Goal: Transaction & Acquisition: Purchase product/service

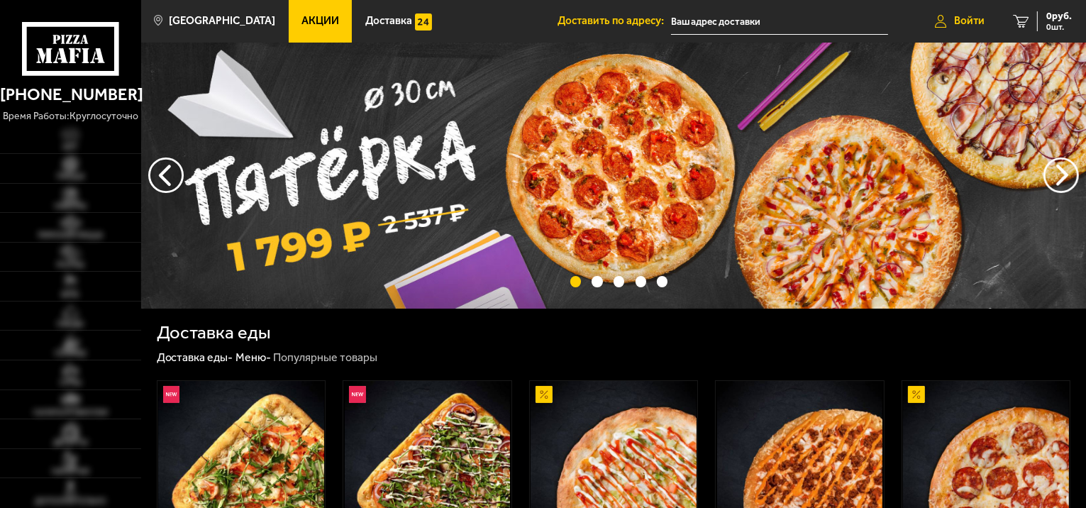
click at [959, 22] on span "Войти" at bounding box center [969, 21] width 30 height 11
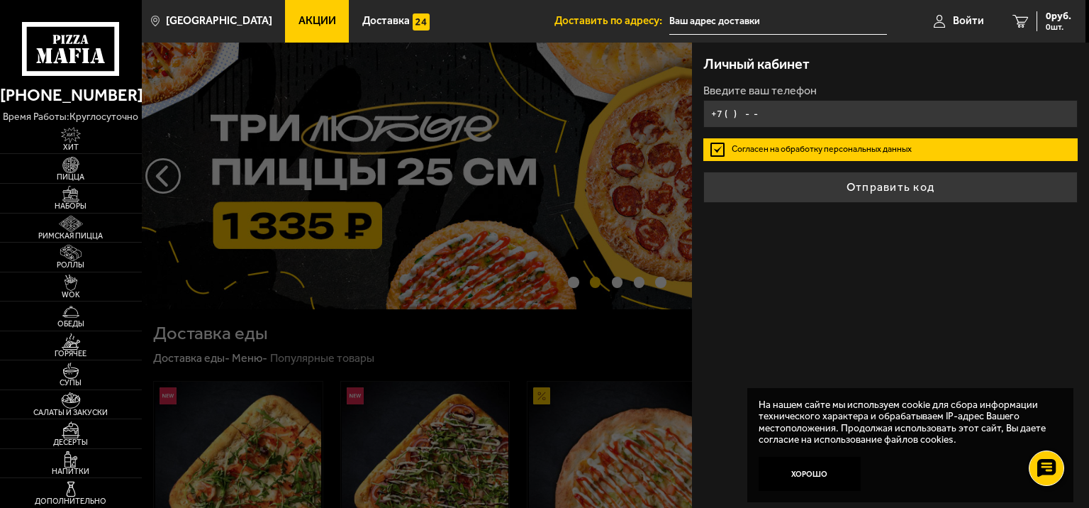
click at [775, 111] on input "+7 ( ) - -" at bounding box center [890, 114] width 374 height 28
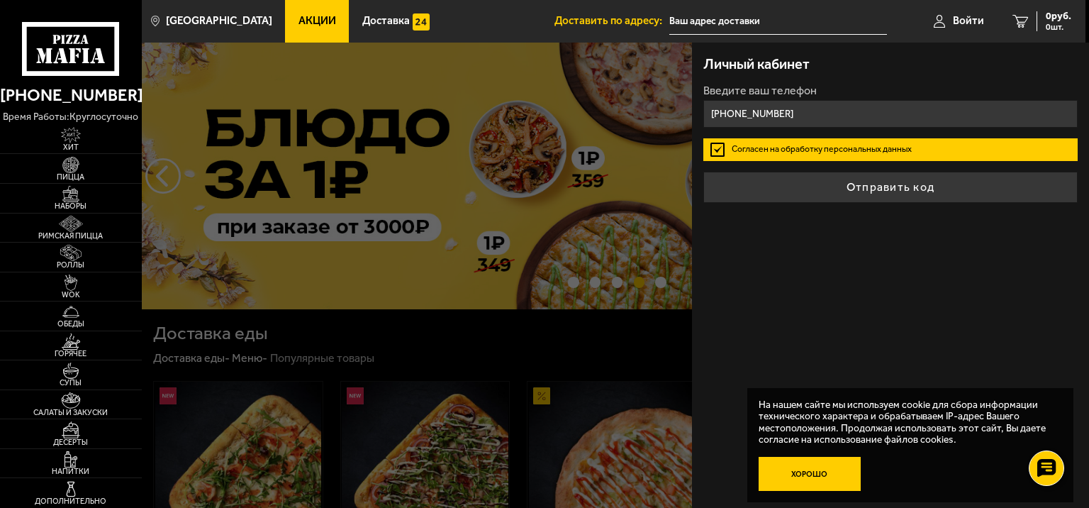
type input "+7 (921) 859-18-57"
click at [813, 476] on button "Хорошо" at bounding box center [810, 474] width 102 height 34
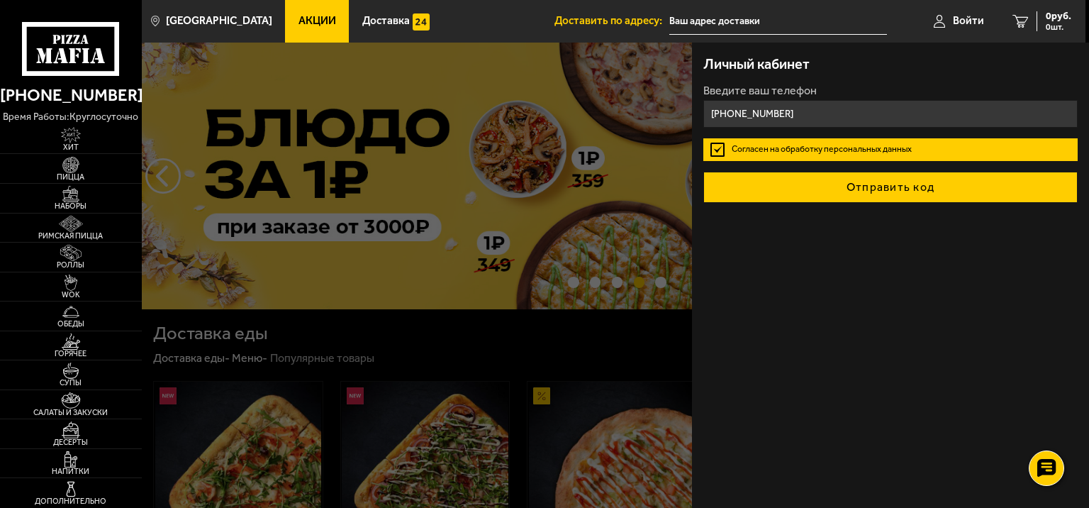
click at [893, 186] on button "Отправить код" at bounding box center [890, 187] width 374 height 31
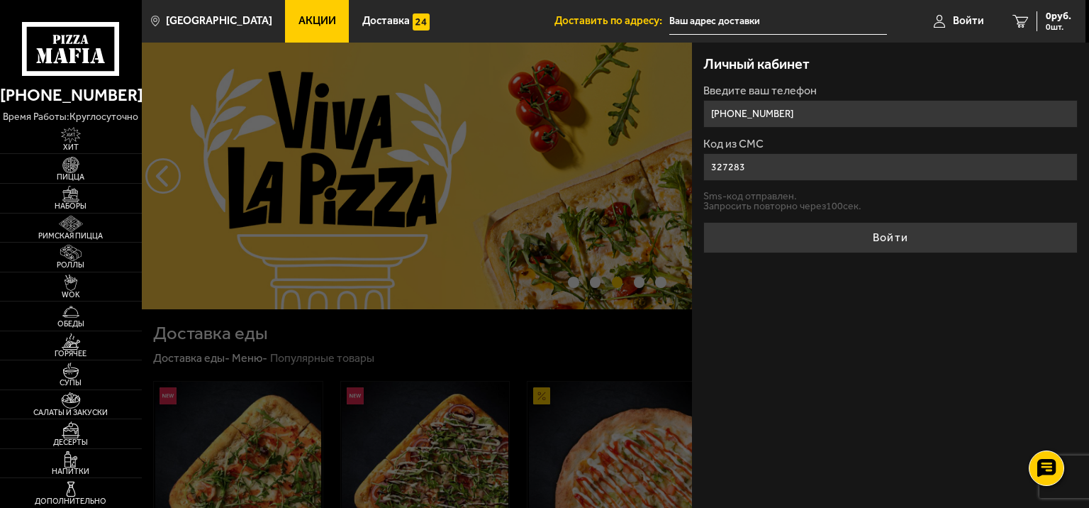
type input "327283"
click at [703, 222] on button "Войти" at bounding box center [890, 237] width 374 height 31
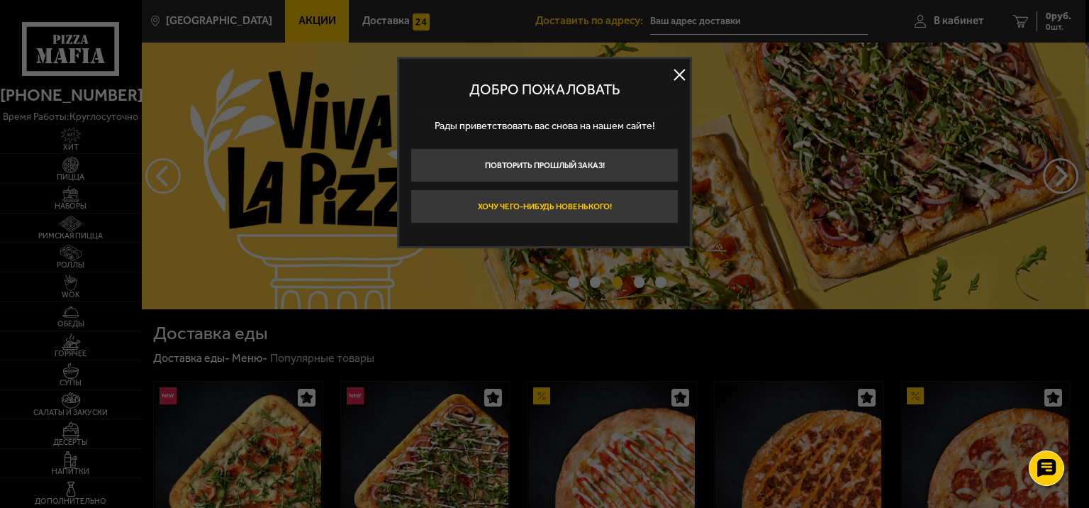
click at [537, 221] on button "Хочу чего-нибудь новенького!" at bounding box center [545, 206] width 268 height 34
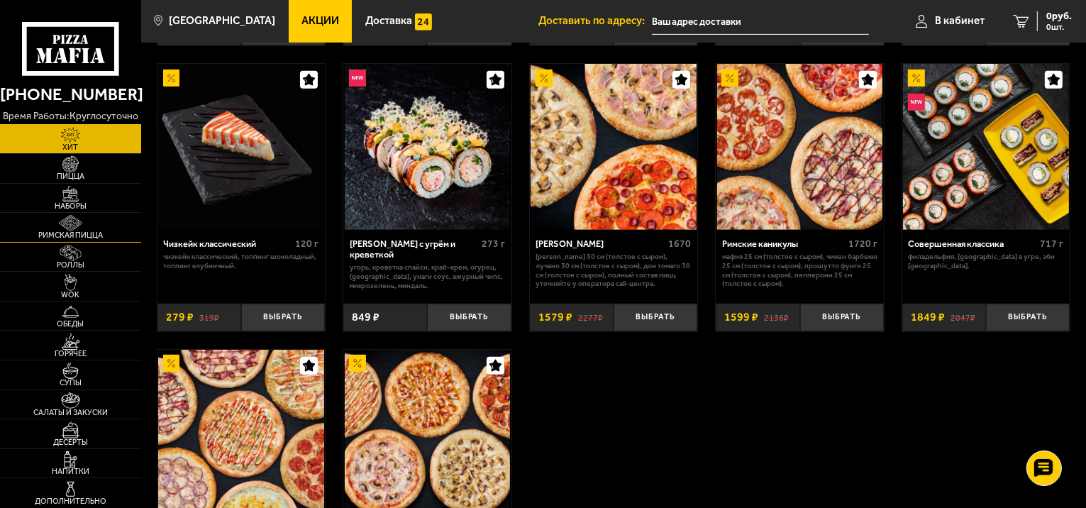
scroll to position [633, 0]
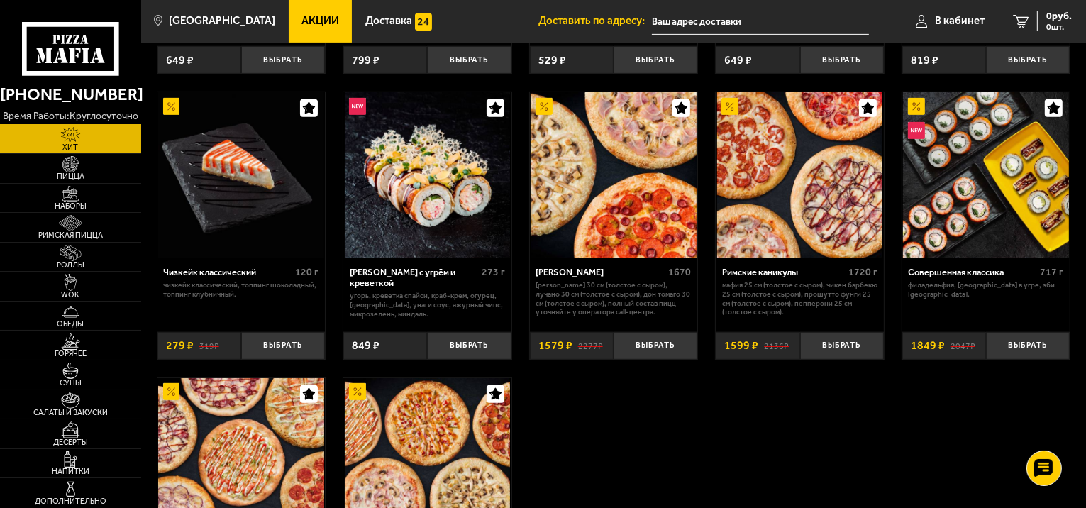
click at [91, 138] on img at bounding box center [70, 135] width 43 height 16
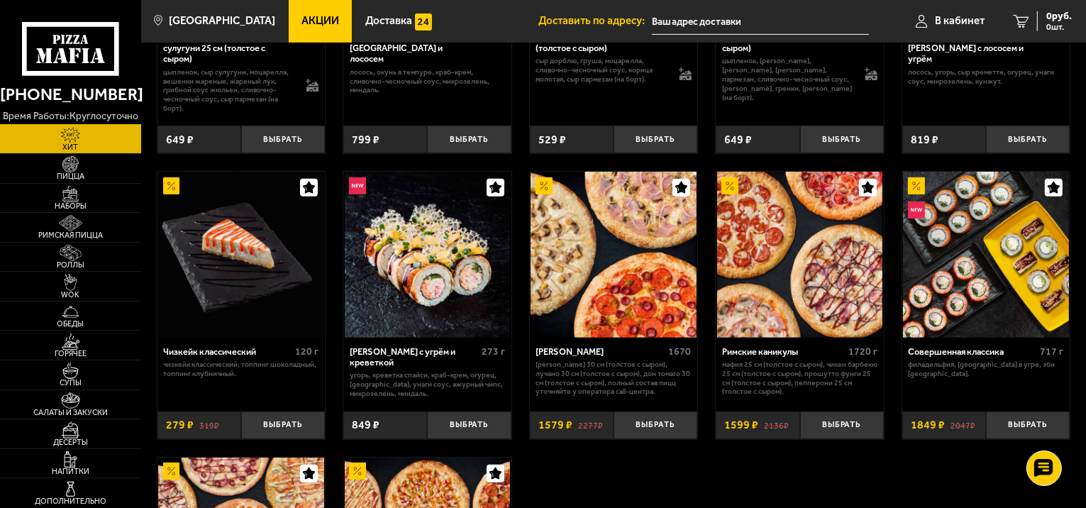
scroll to position [567, 0]
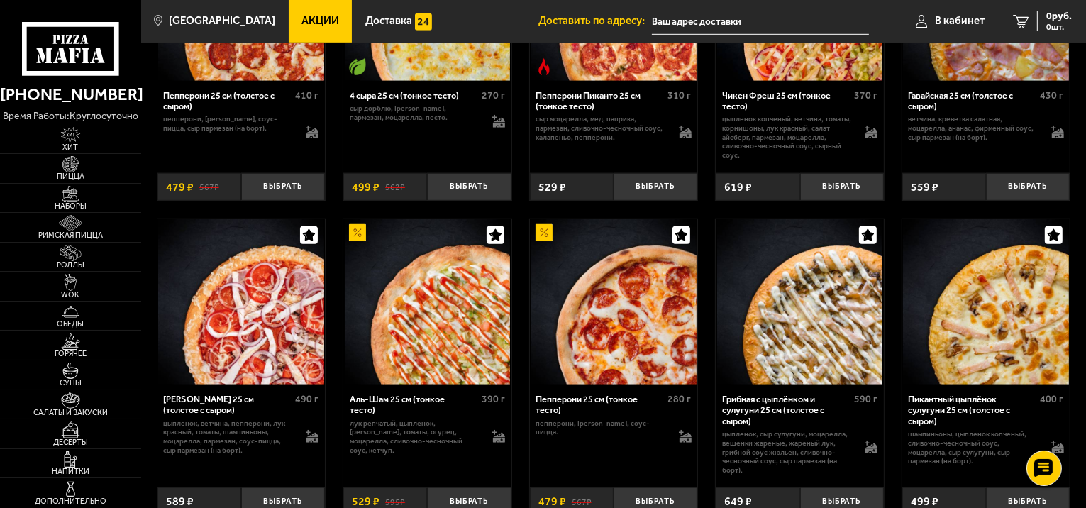
scroll to position [851, 0]
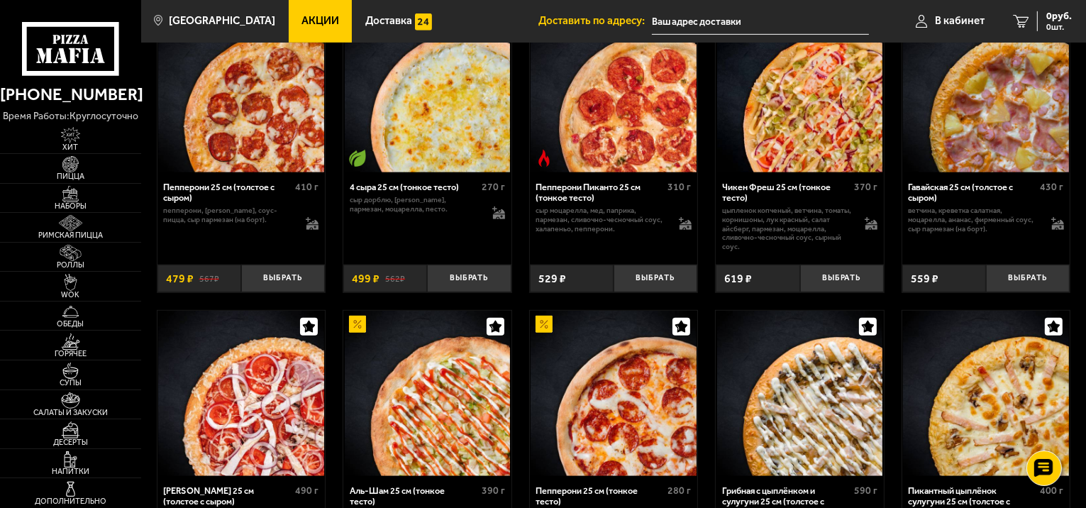
click at [314, 24] on span "Акции" at bounding box center [320, 21] width 38 height 11
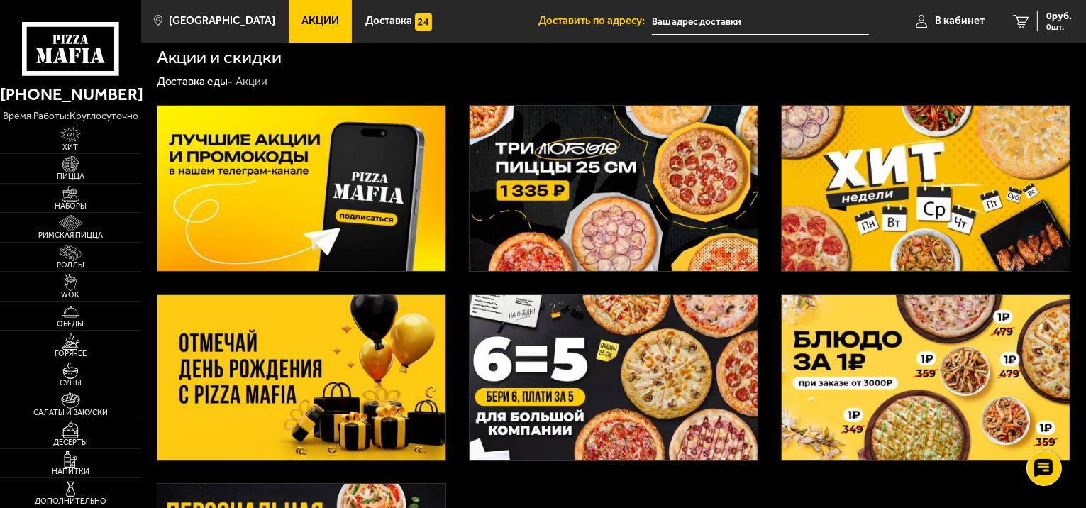
scroll to position [278, 0]
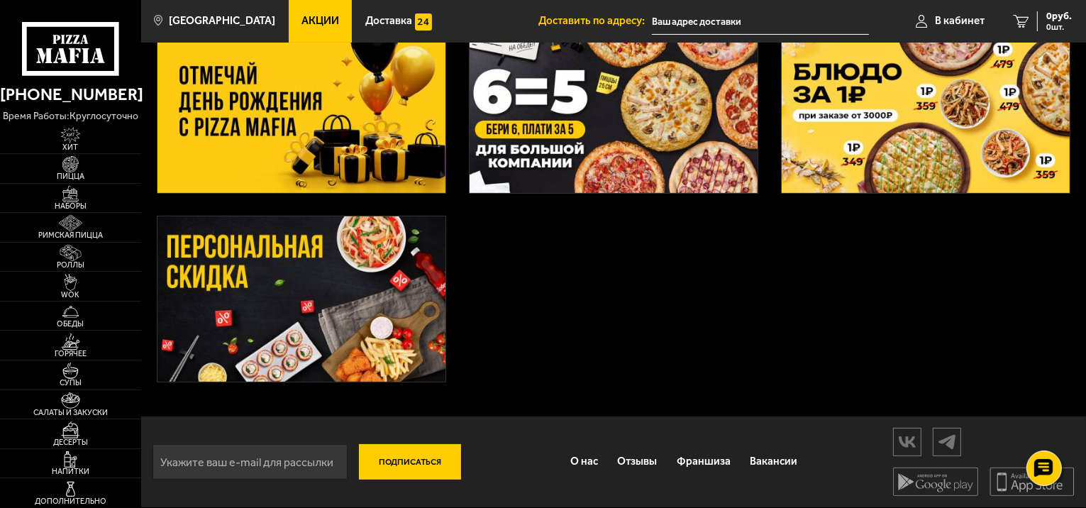
click at [375, 287] on img at bounding box center [301, 298] width 288 height 165
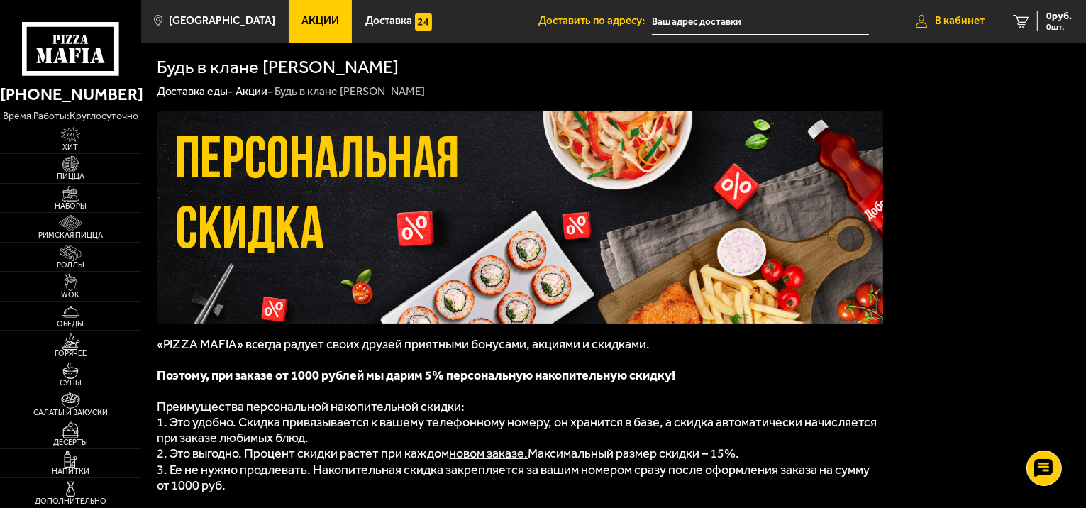
click at [947, 23] on span "В кабинет" at bounding box center [959, 21] width 50 height 11
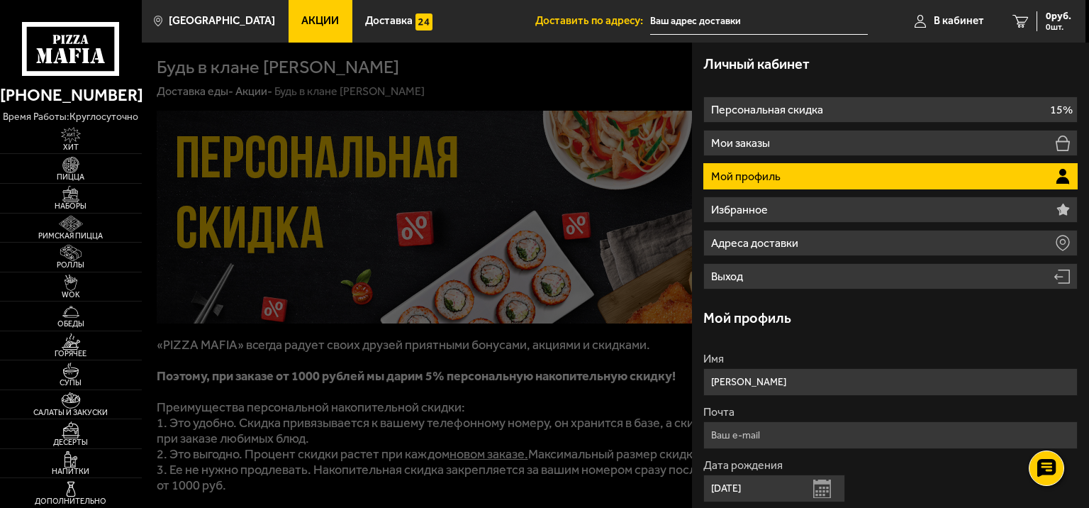
click at [514, 23] on ul "Акции Доставка" at bounding box center [412, 21] width 247 height 43
drag, startPoint x: 1050, startPoint y: 64, endPoint x: 1034, endPoint y: 65, distance: 16.3
click at [1048, 64] on div "Личный кабинет" at bounding box center [890, 64] width 374 height 43
click at [310, 26] on span "Акции" at bounding box center [320, 21] width 38 height 11
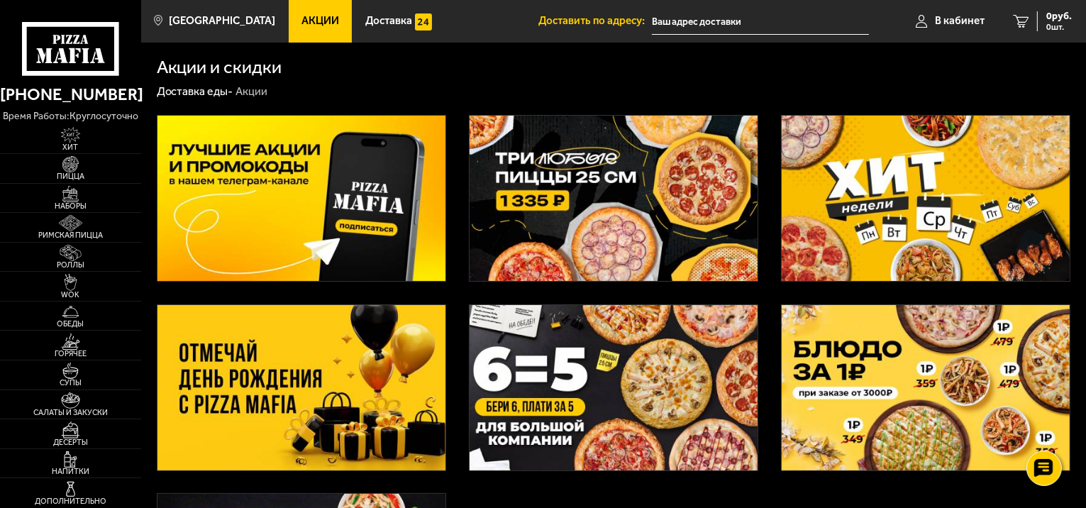
click at [598, 221] on img at bounding box center [613, 198] width 288 height 165
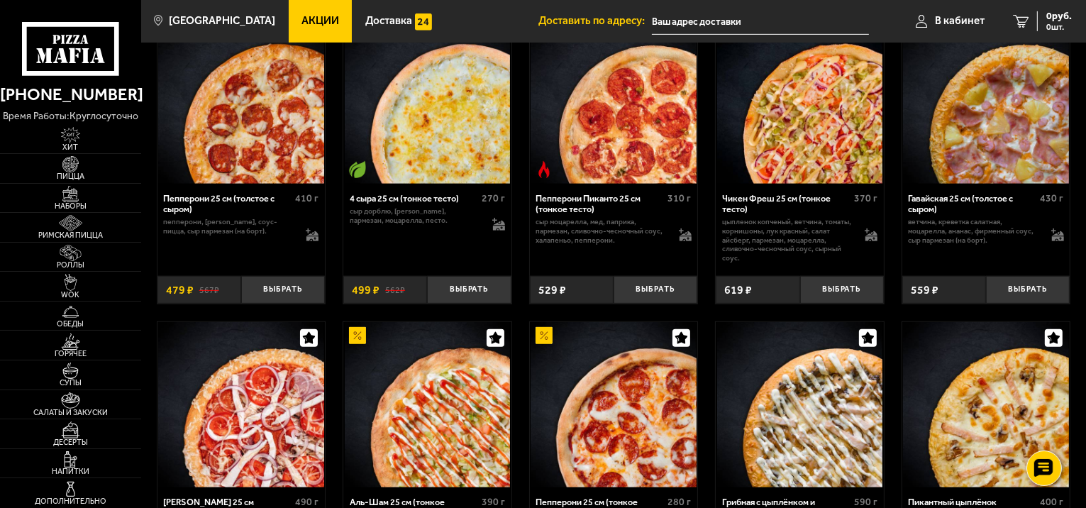
scroll to position [993, 0]
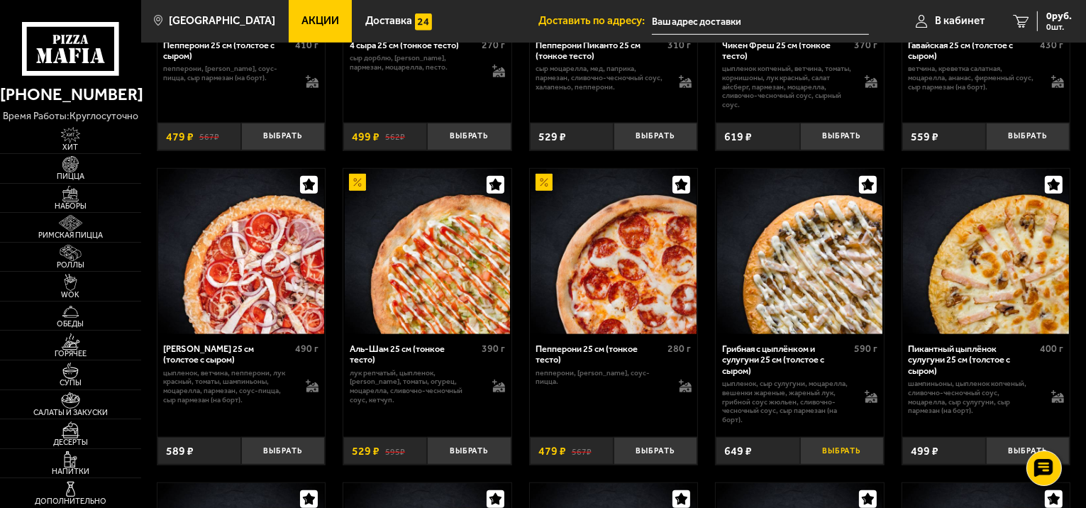
click at [852, 464] on button "Выбрать" at bounding box center [842, 451] width 84 height 28
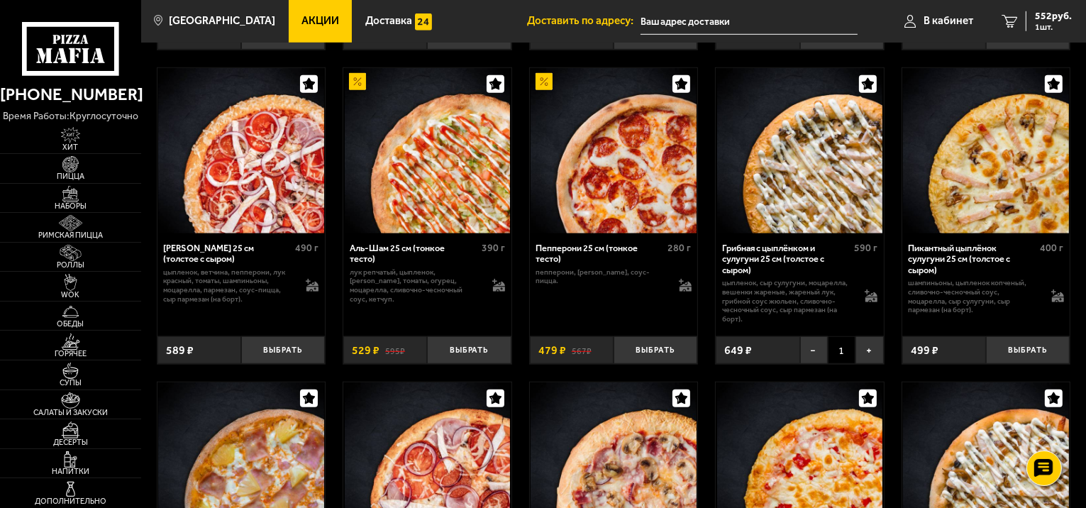
scroll to position [1276, 0]
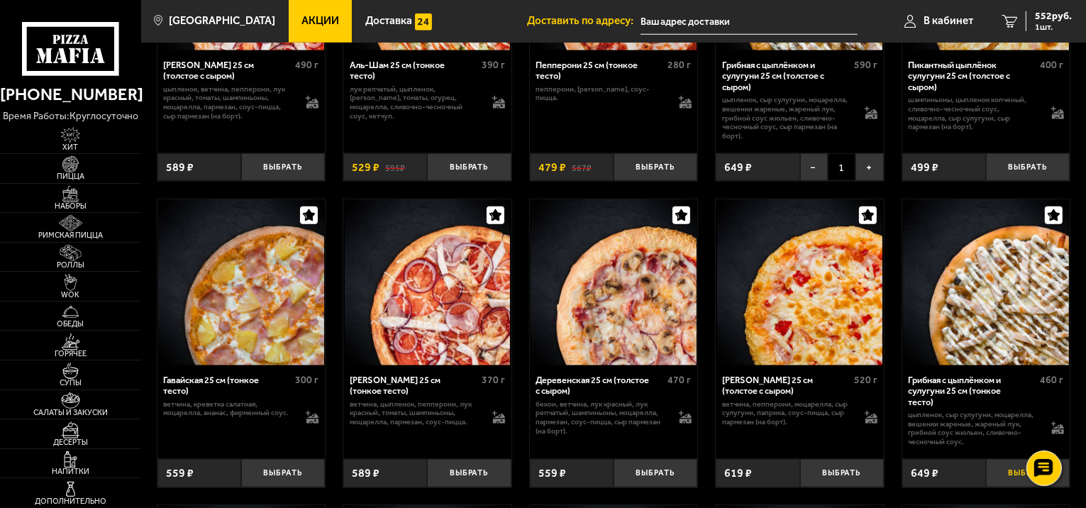
click at [1010, 486] on button "Выбрать" at bounding box center [1028, 473] width 84 height 28
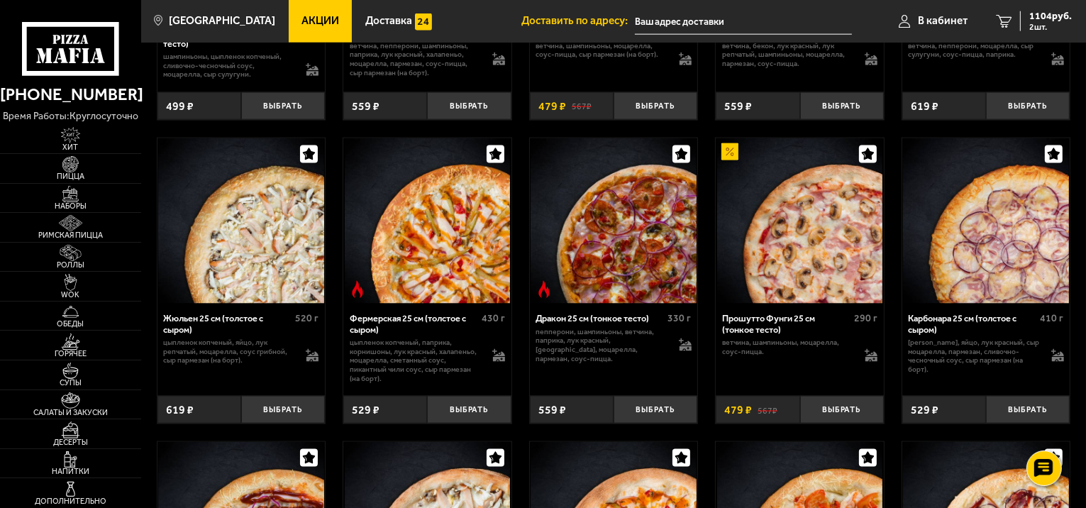
scroll to position [2056, 0]
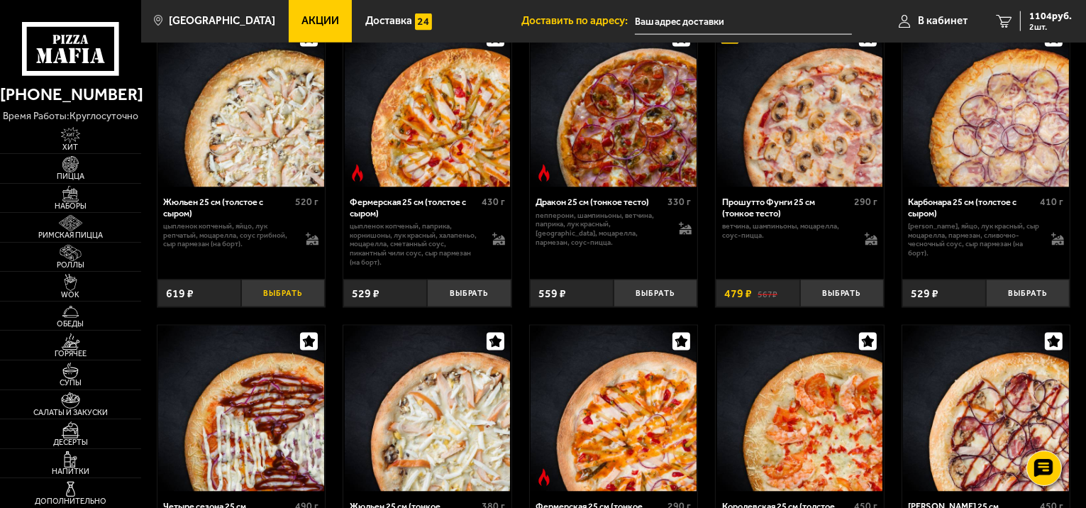
click at [281, 307] on button "Выбрать" at bounding box center [283, 293] width 84 height 28
click at [701, 283] on div "Мафия 25 см (толстое с сыром) 450 г бекон, колбаски охотничьи, пепперони, ветчи…" at bounding box center [613, 295] width 944 height 3629
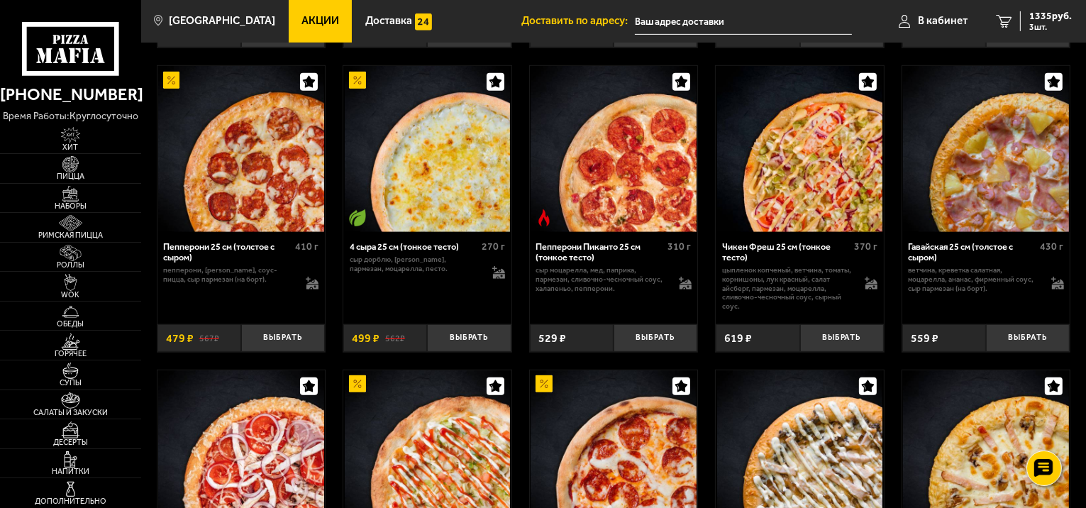
scroll to position [993, 0]
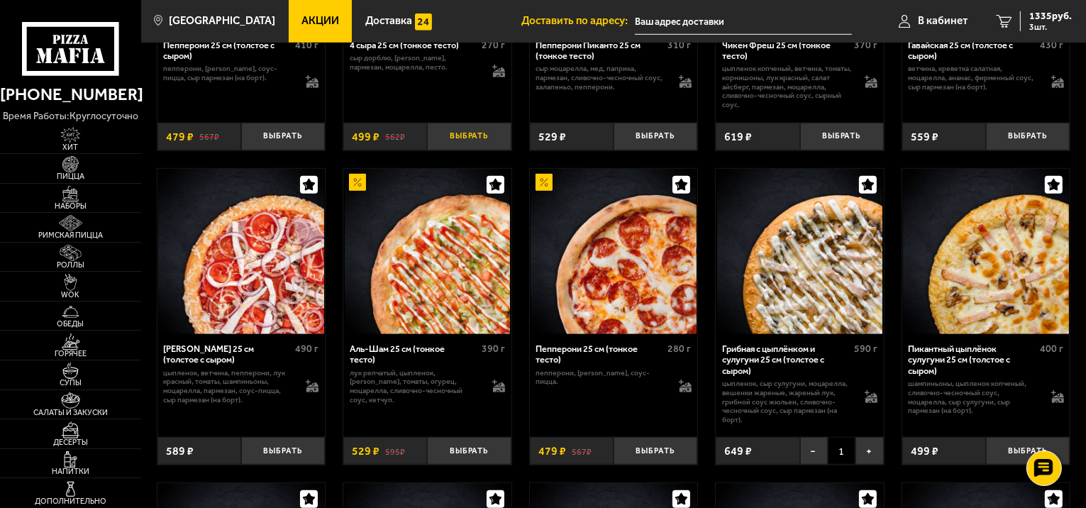
click at [472, 143] on button "Выбрать" at bounding box center [469, 137] width 84 height 28
click at [1035, 16] on span "1887 руб." at bounding box center [1050, 16] width 43 height 10
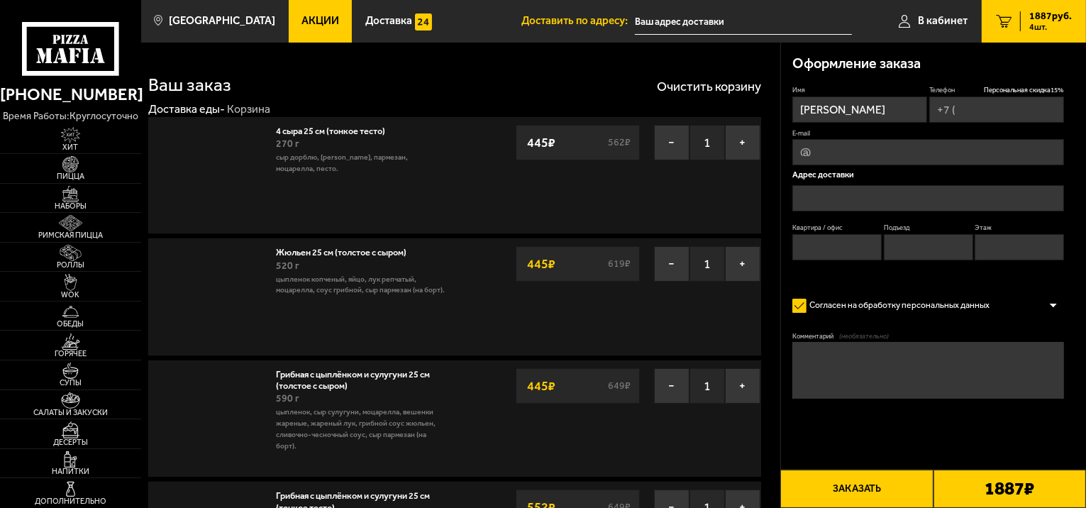
type input "+7 (921) 859-18-57"
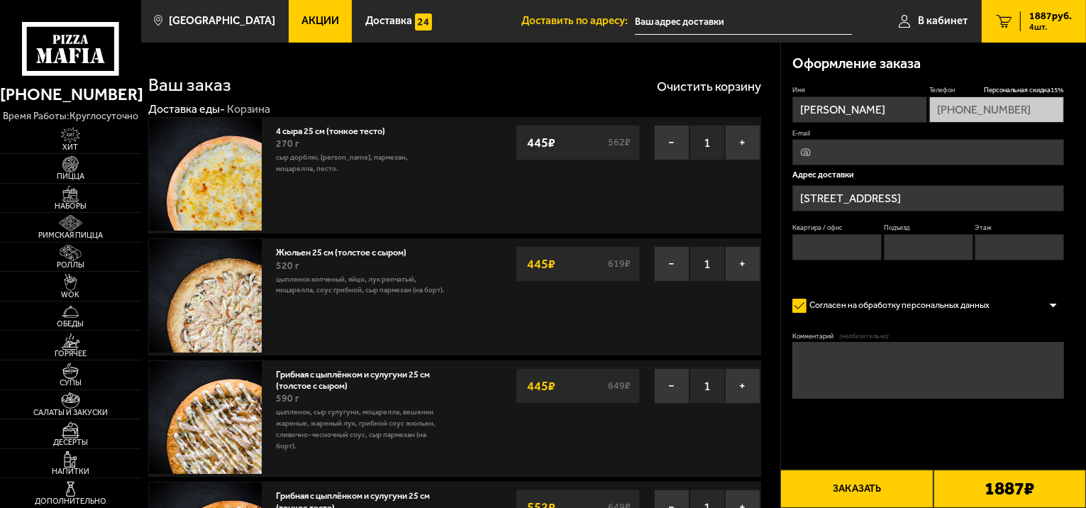
type input "6-я линия Васильевского острова, 55"
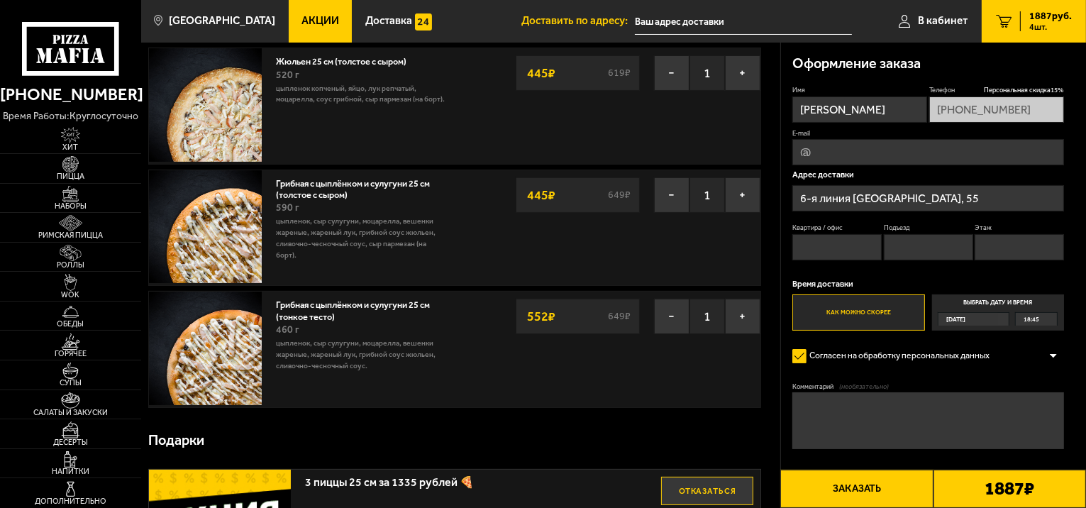
scroll to position [213, 0]
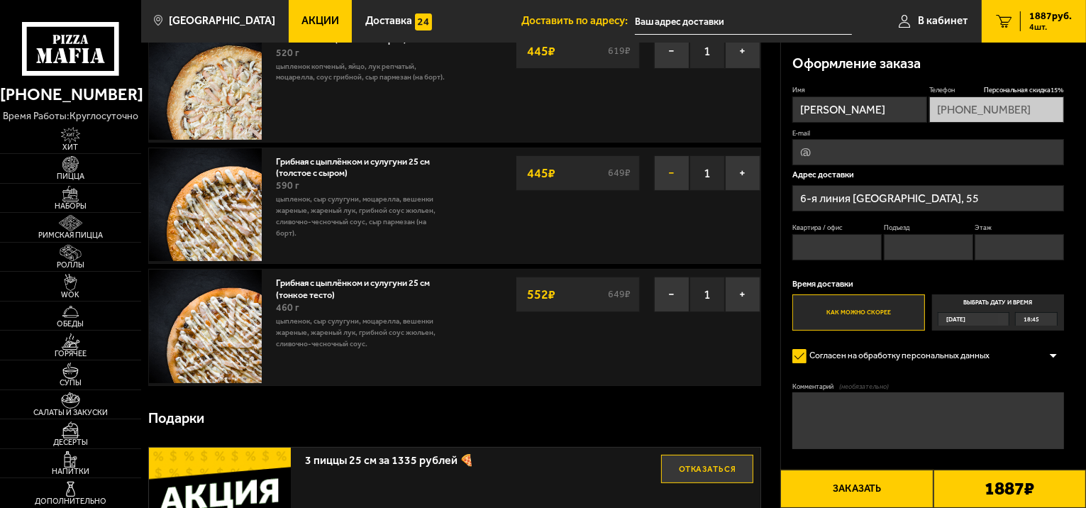
click at [667, 164] on button "−" at bounding box center [671, 172] width 35 height 35
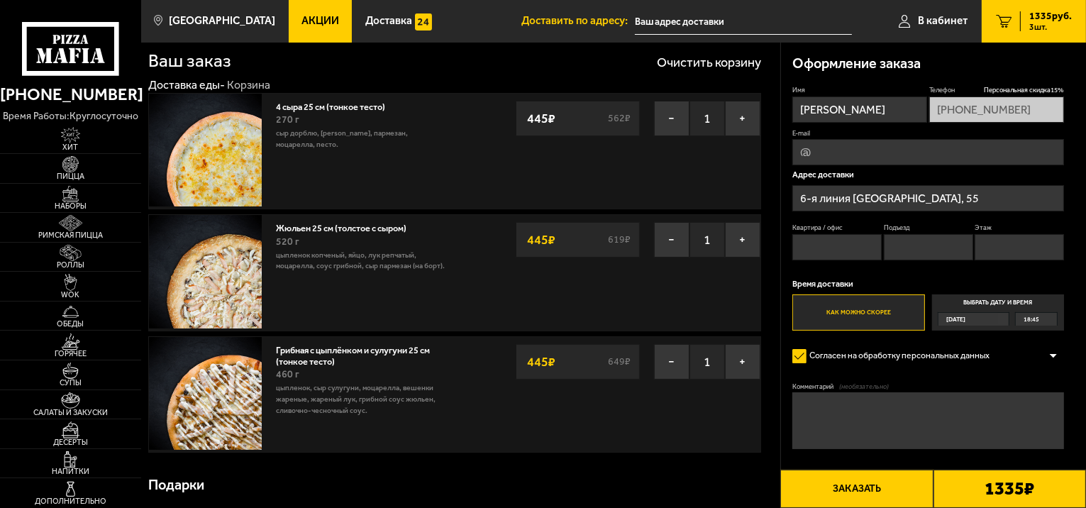
scroll to position [0, 0]
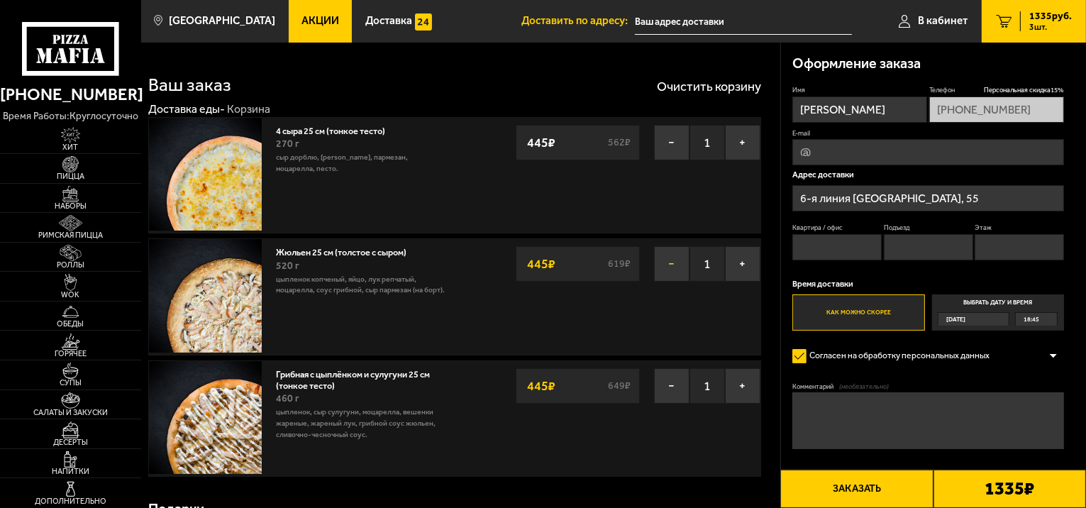
click at [669, 263] on button "−" at bounding box center [671, 263] width 35 height 35
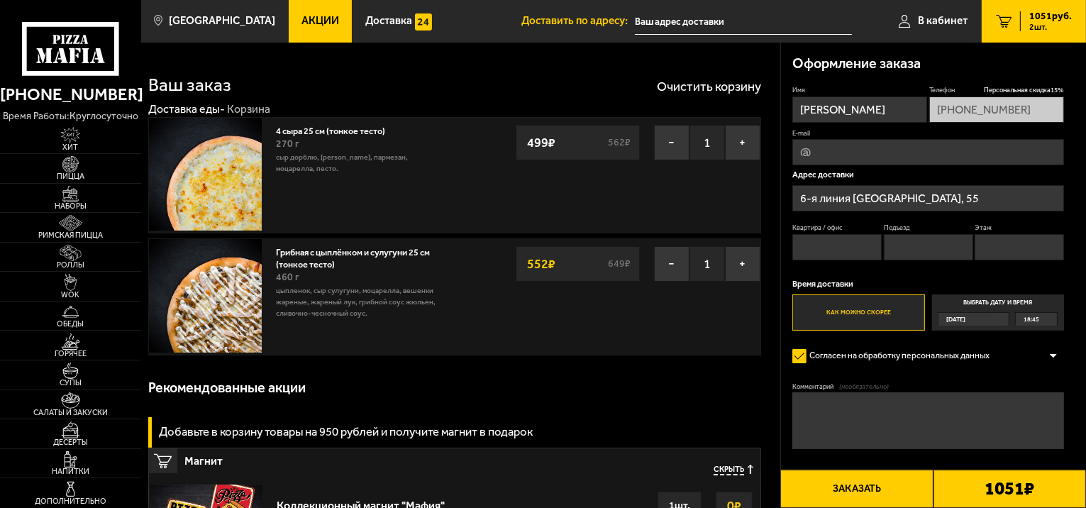
click at [320, 18] on link "Акции" at bounding box center [321, 21] width 64 height 43
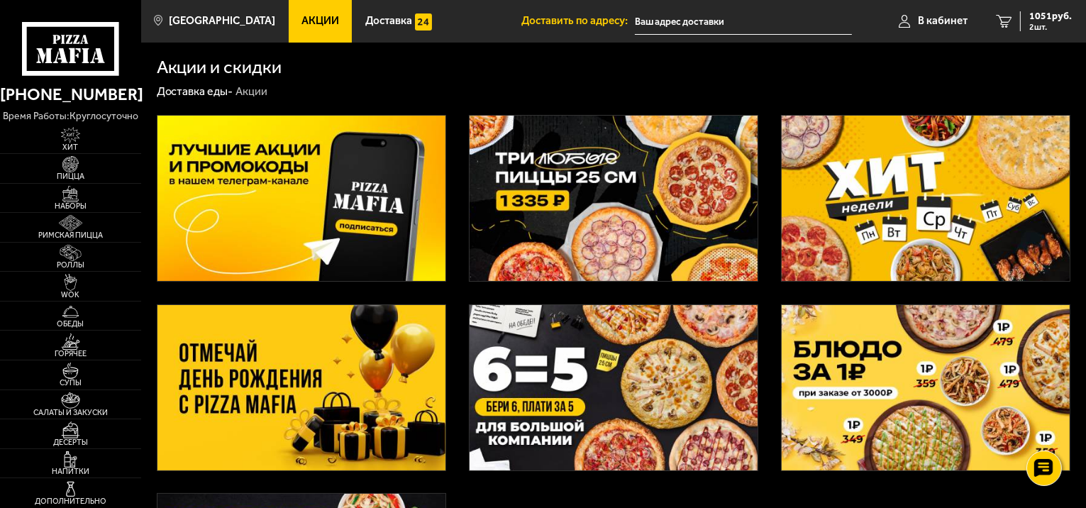
click at [617, 218] on img at bounding box center [613, 198] width 288 height 165
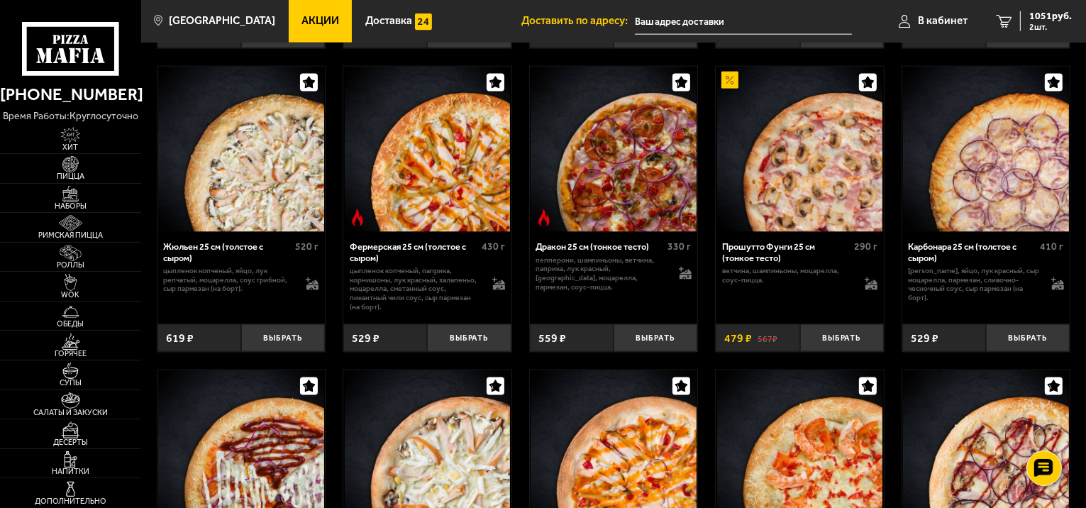
scroll to position [2198, 0]
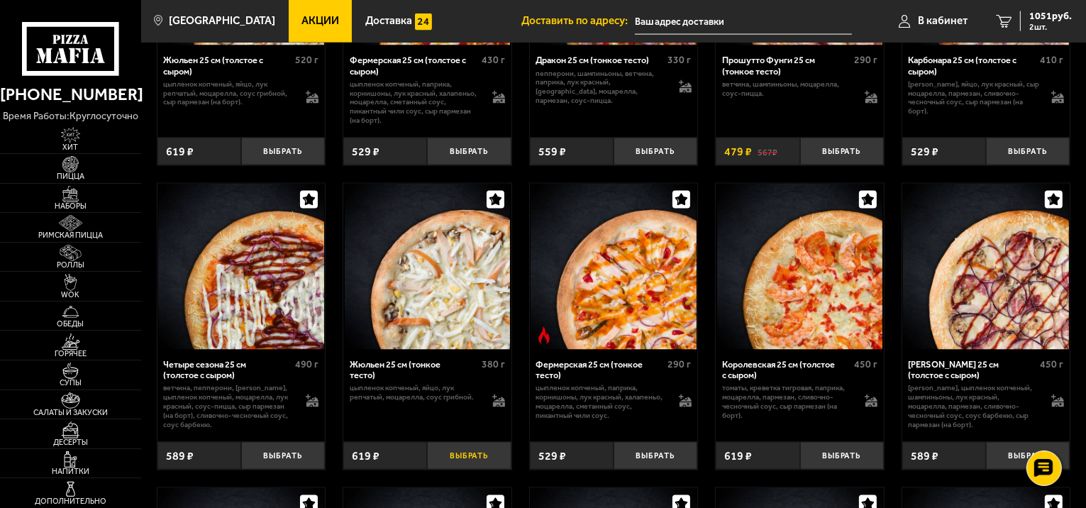
click at [464, 469] on button "Выбрать" at bounding box center [469, 456] width 84 height 28
click at [1032, 24] on span "3 шт." at bounding box center [1050, 27] width 43 height 9
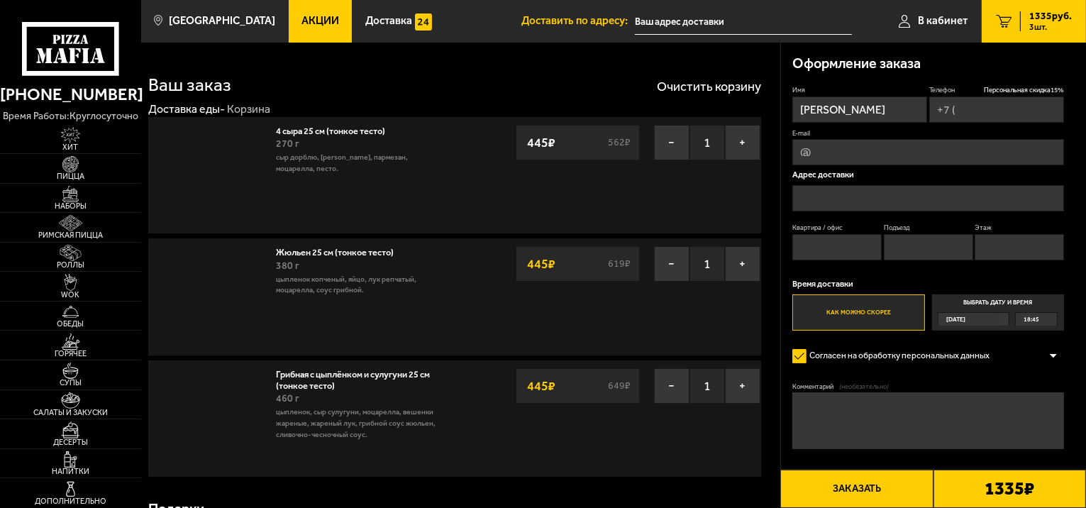
type input "+7 (921) 859-18-57"
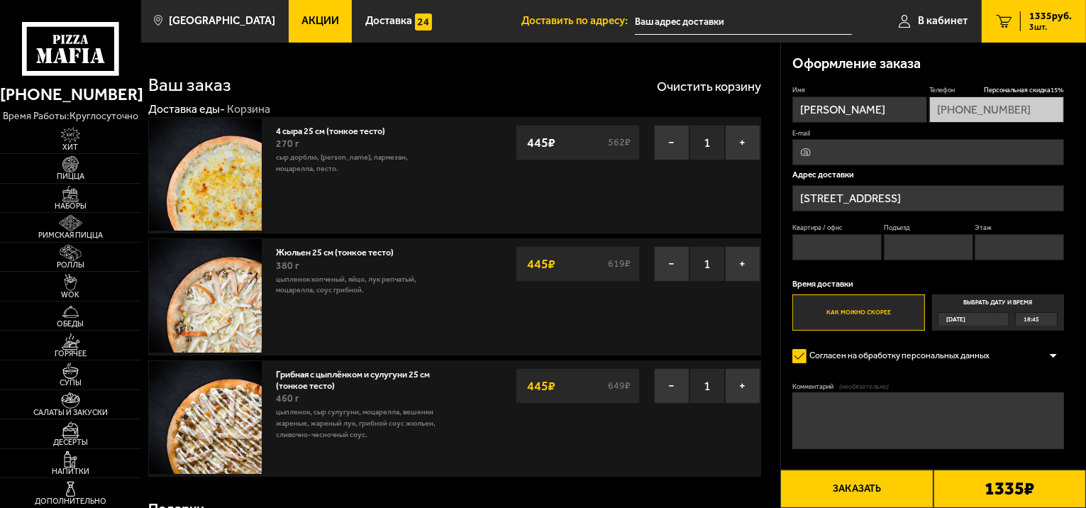
type input "6-я линия Васильевского острова, 55"
click at [742, 142] on button "+" at bounding box center [742, 142] width 35 height 35
click at [739, 259] on button "+" at bounding box center [742, 263] width 35 height 35
click at [735, 401] on button "+" at bounding box center [742, 385] width 35 height 35
click at [856, 243] on input "Квартира / офис" at bounding box center [836, 247] width 89 height 26
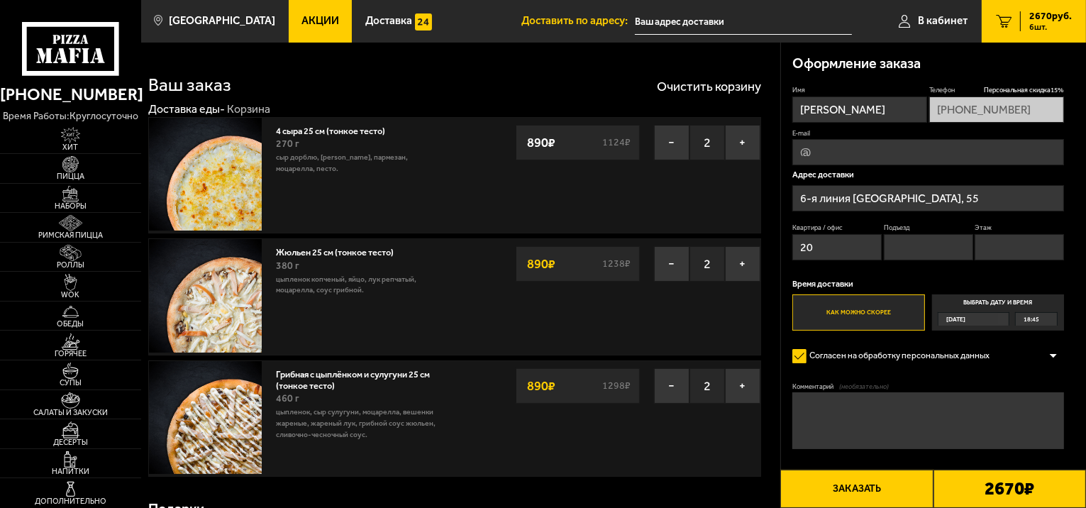
type input "20"
click at [916, 250] on input "Подъезд" at bounding box center [927, 247] width 89 height 26
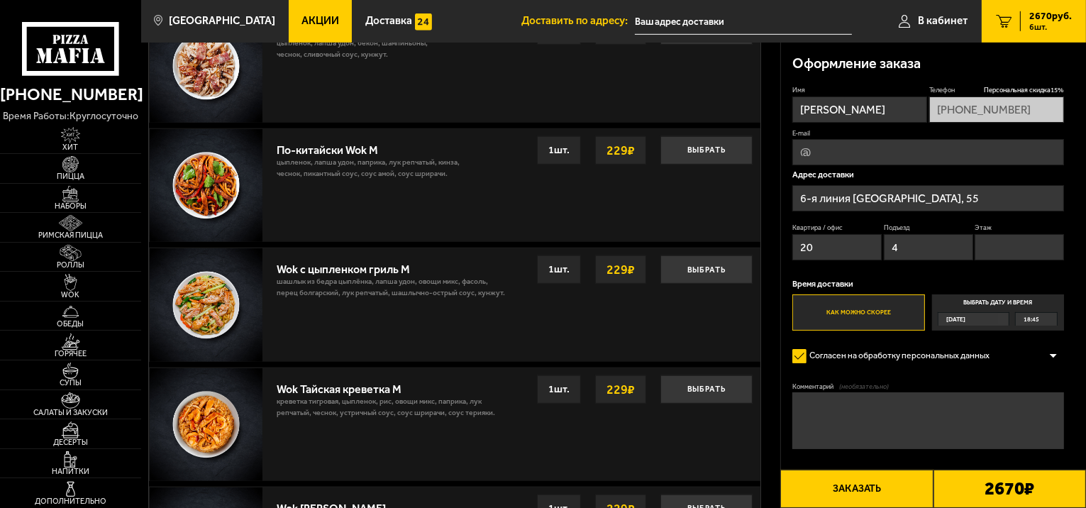
scroll to position [946, 0]
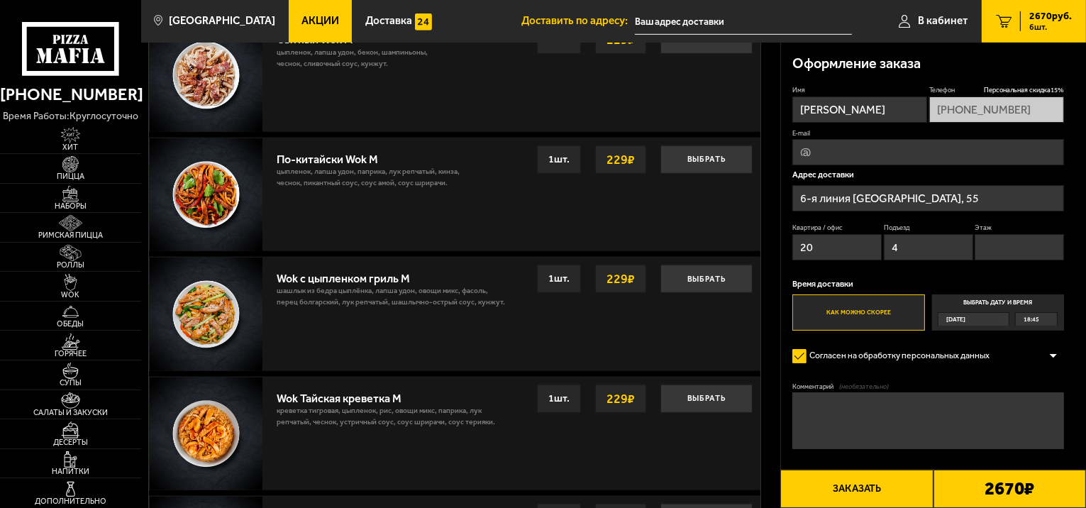
type input "4"
click at [323, 22] on link "Акции" at bounding box center [321, 21] width 64 height 43
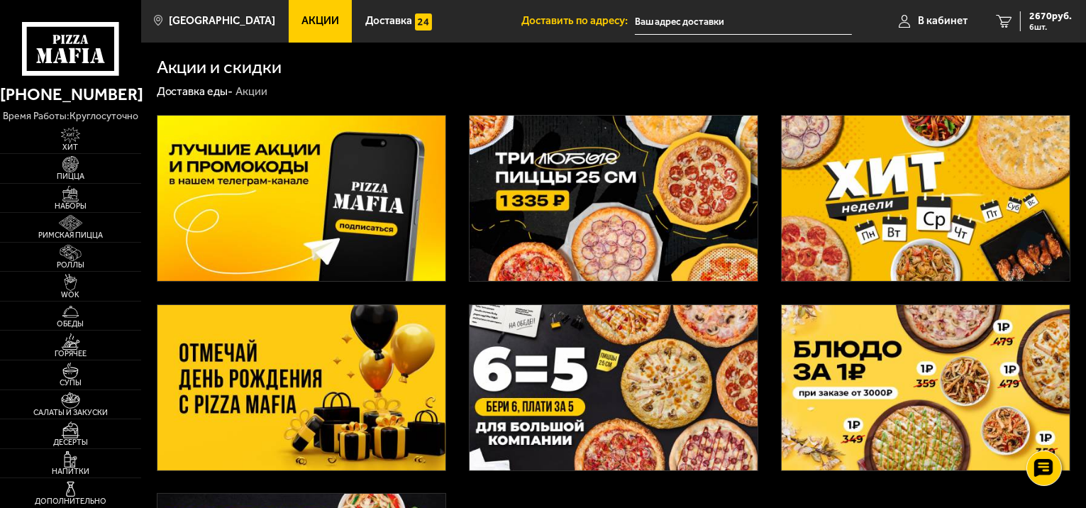
click at [312, 197] on img at bounding box center [301, 198] width 288 height 165
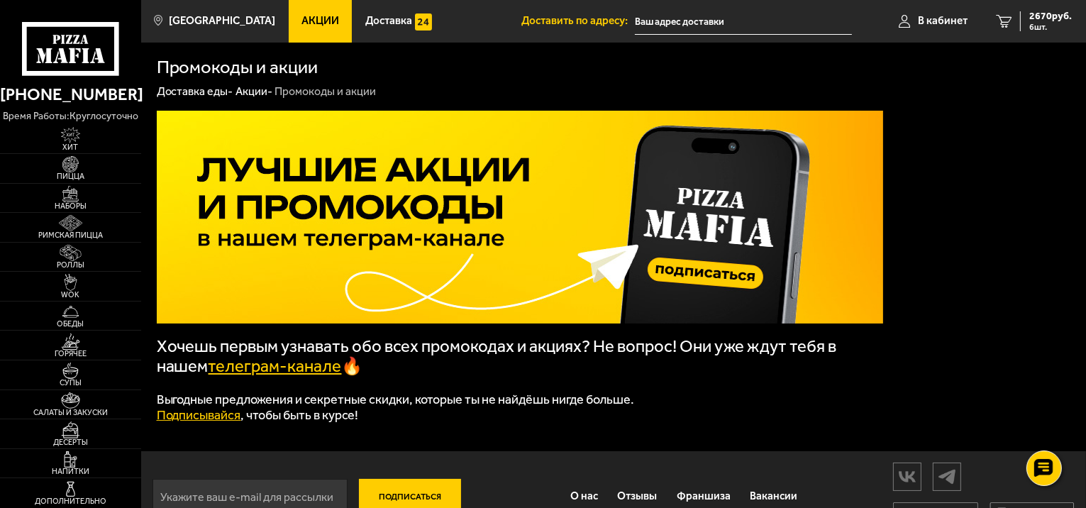
click at [304, 374] on link "телеграм-канале" at bounding box center [274, 366] width 133 height 20
click at [1032, 17] on span "2670 руб." at bounding box center [1050, 16] width 43 height 10
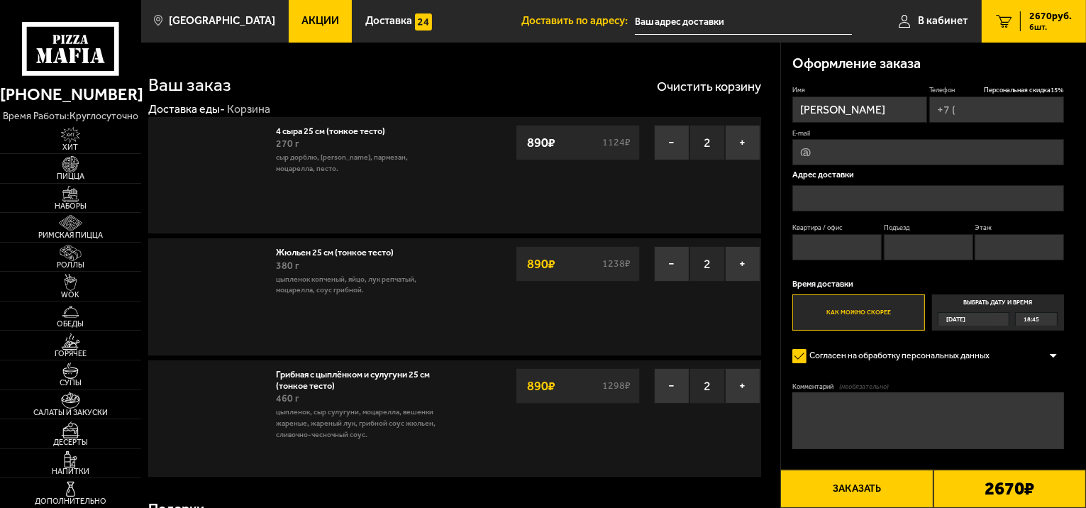
type input "+7 (921) 859-18-57"
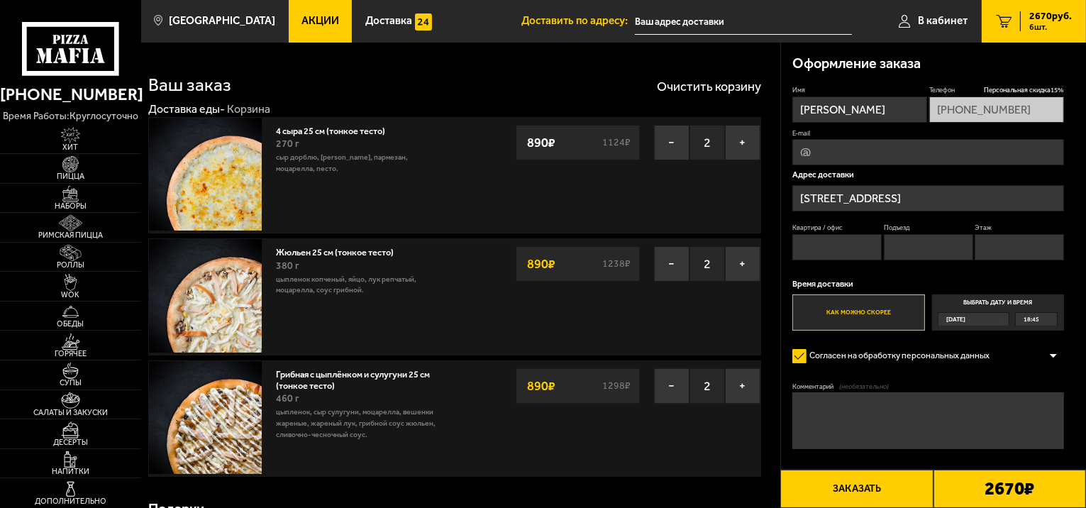
type input "6-я линия Васильевского острова, 55"
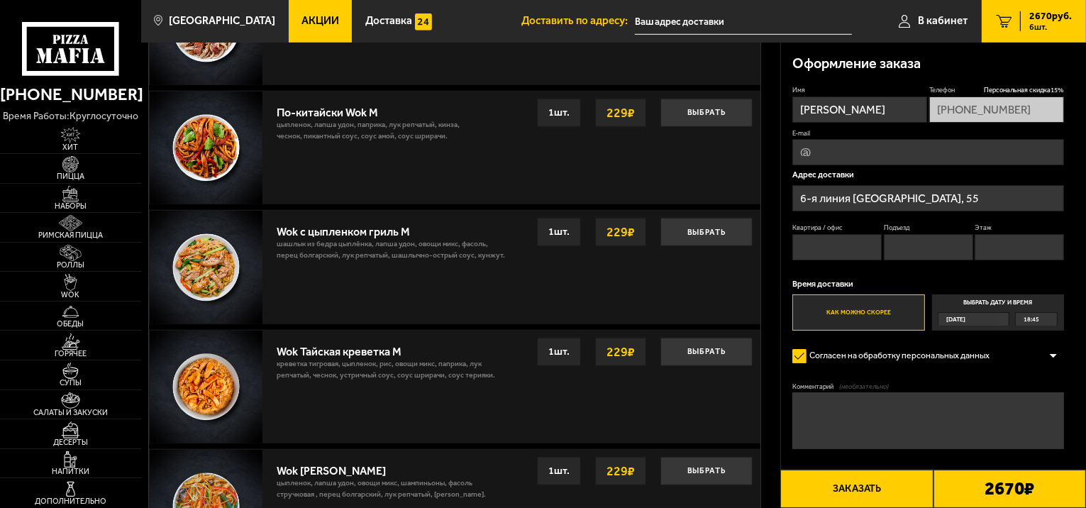
scroll to position [1300, 0]
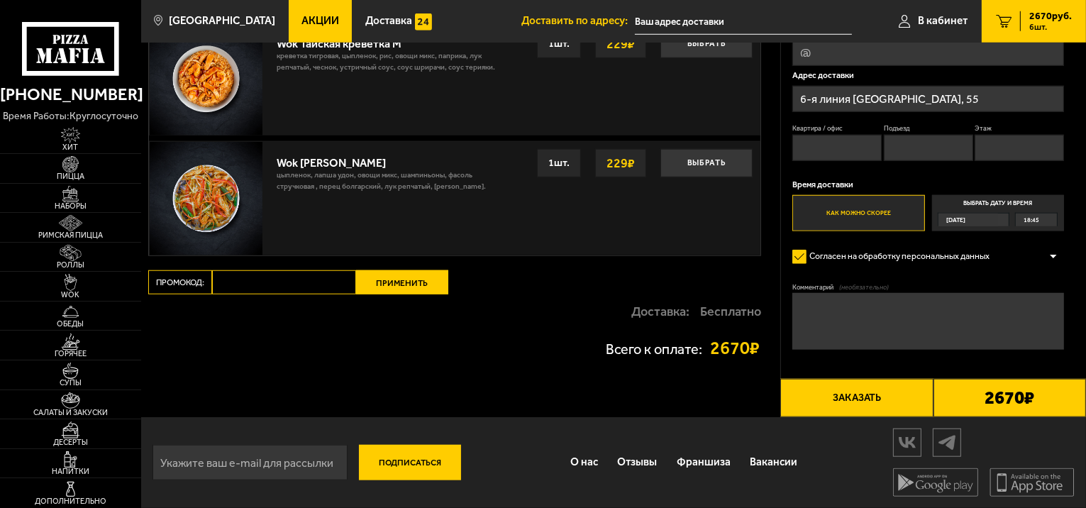
paste input "mf0029"
type input "mf0029"
click at [396, 278] on button "Применить" at bounding box center [402, 282] width 92 height 24
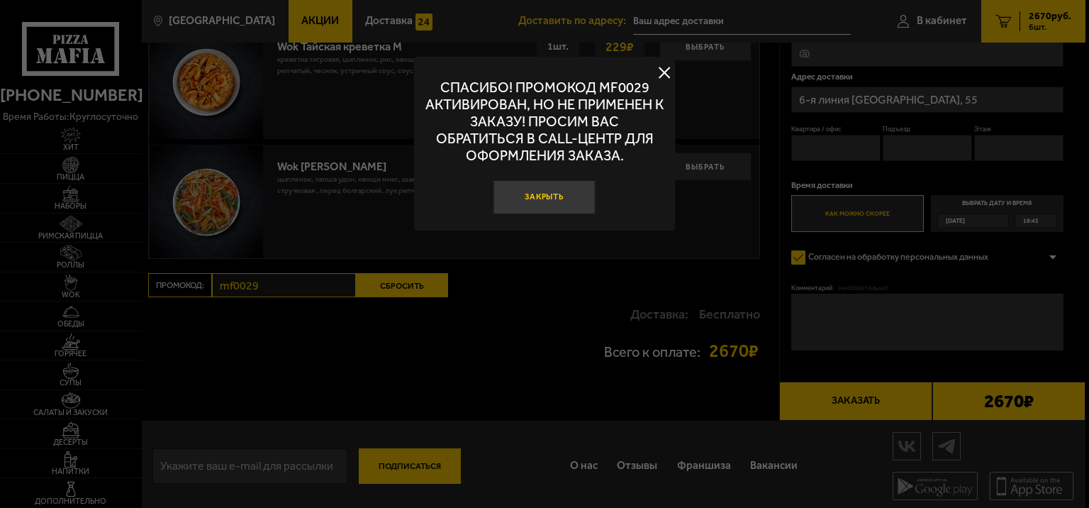
click at [525, 193] on button "Закрыть" at bounding box center [544, 197] width 102 height 34
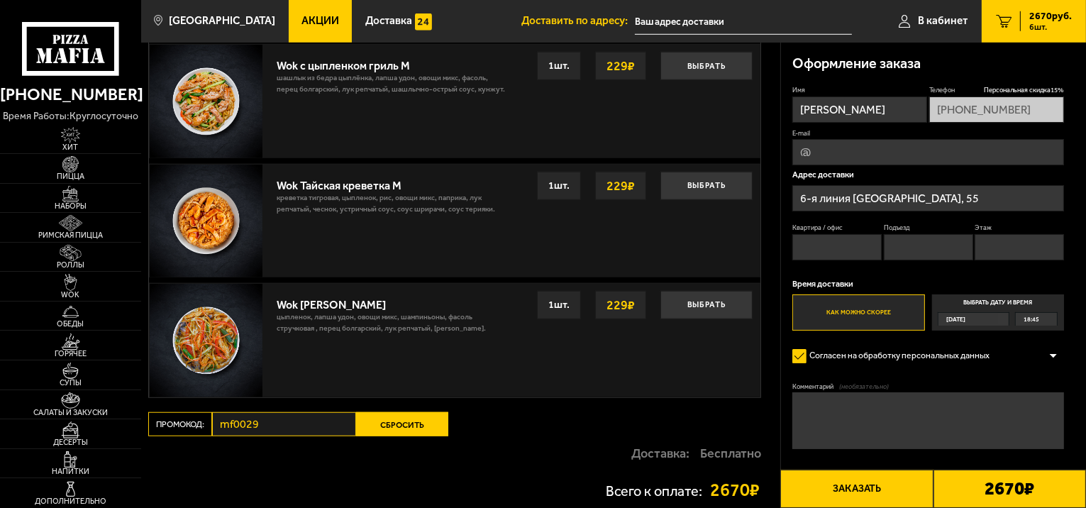
scroll to position [1088, 0]
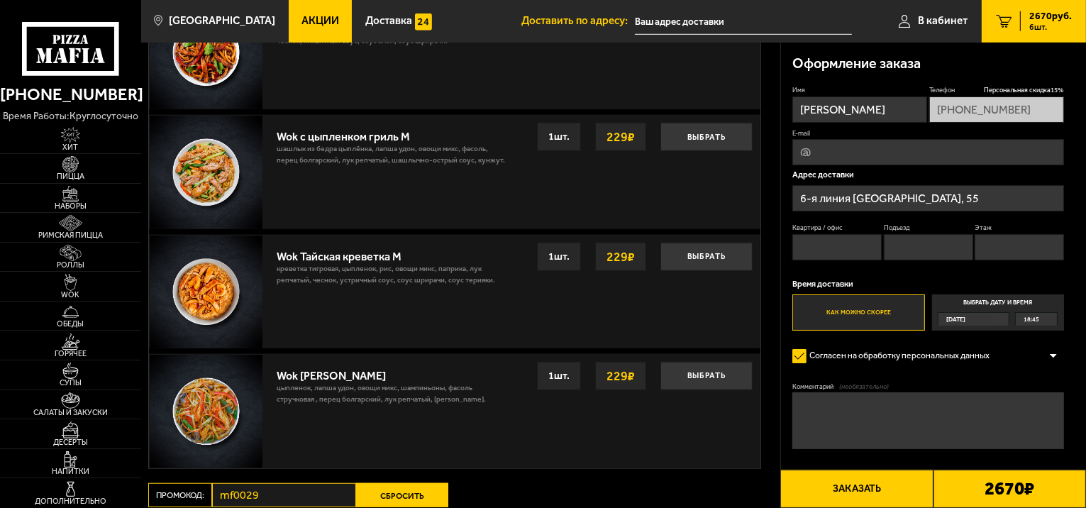
click at [875, 488] on button "Заказать" at bounding box center [856, 488] width 152 height 38
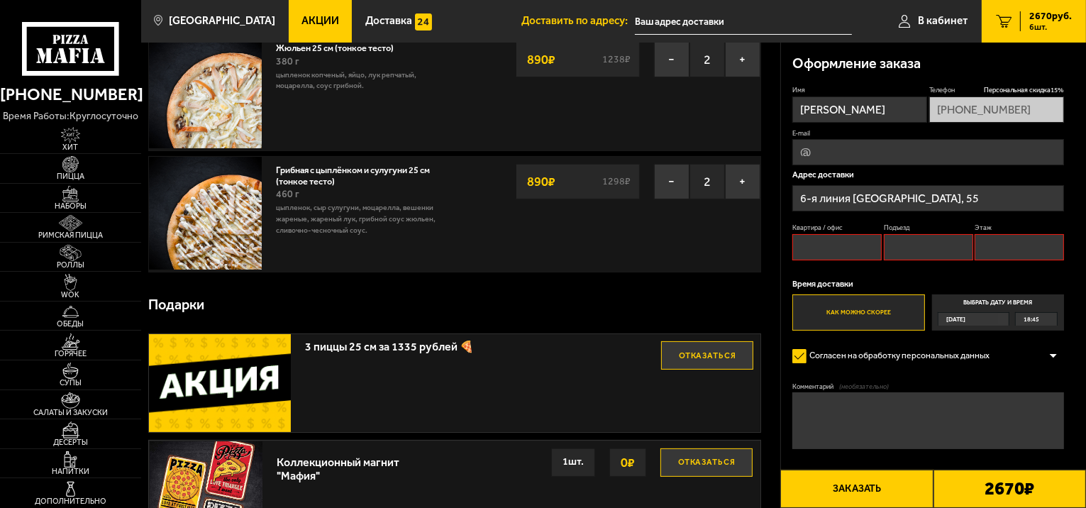
scroll to position [121, 0]
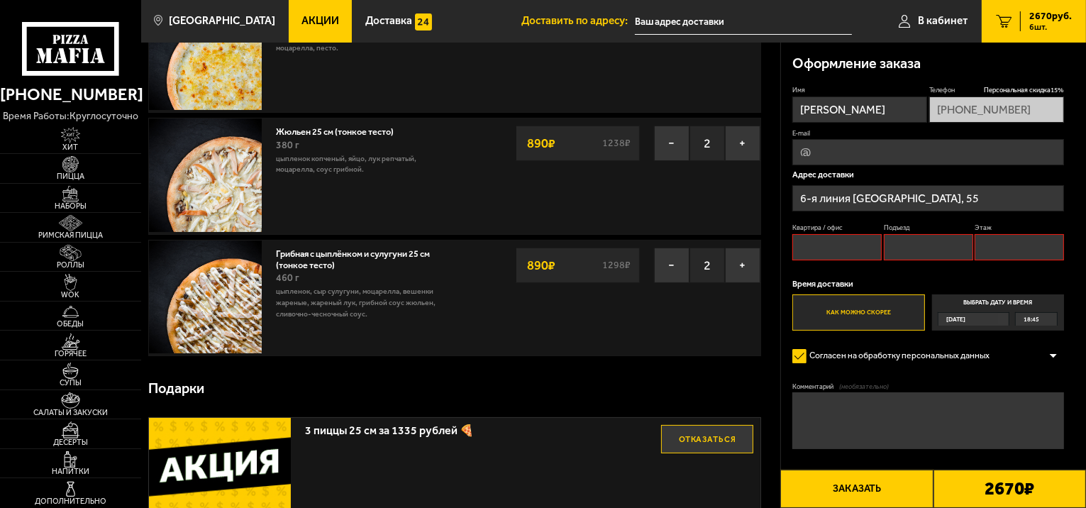
click at [825, 252] on input "Квартира / офис" at bounding box center [836, 247] width 89 height 26
type input "20"
type input "i@vkorobkov.ru"
type textarea "Добрый день Заказываю первый раз подскажите состояние книги какое ?"
drag, startPoint x: 1048, startPoint y: 411, endPoint x: 772, endPoint y: 404, distance: 275.9
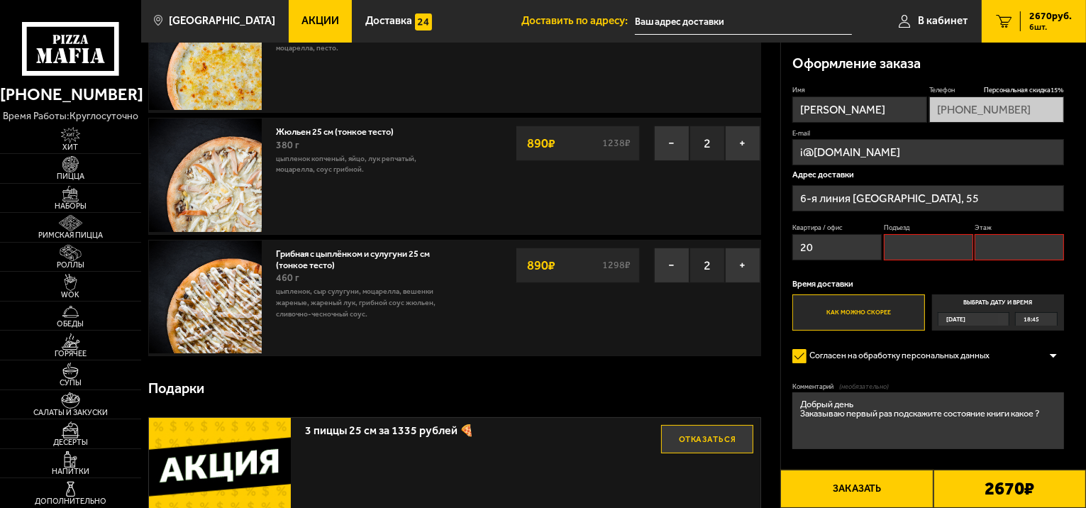
click at [915, 248] on input "Подъезд" at bounding box center [927, 247] width 89 height 26
type input "4"
click at [993, 250] on input "Этаж" at bounding box center [1018, 247] width 89 height 26
type input "4"
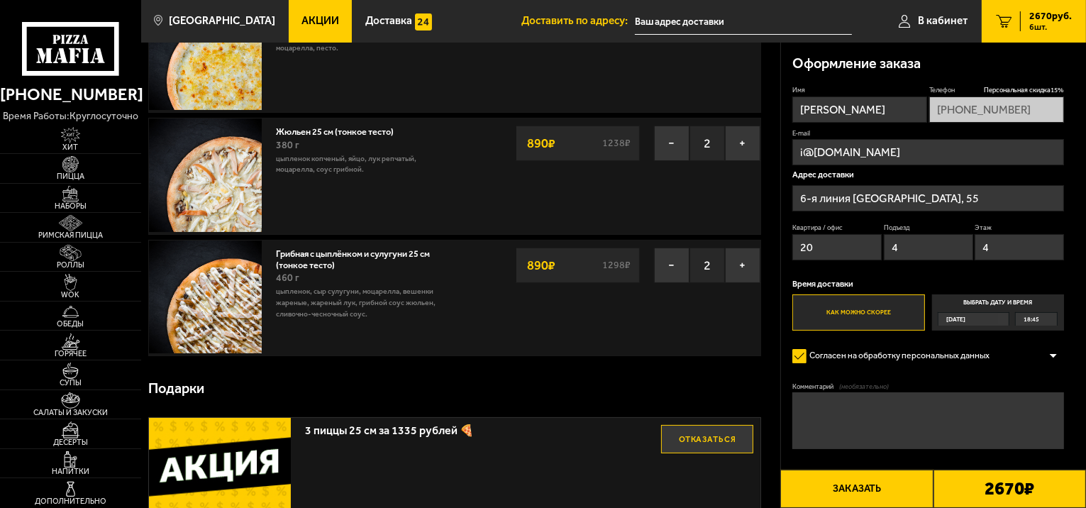
click at [910, 152] on input "i@vkorobkov.ru" at bounding box center [928, 152] width 272 height 26
type input "igoreshka-k@yandex.ru"
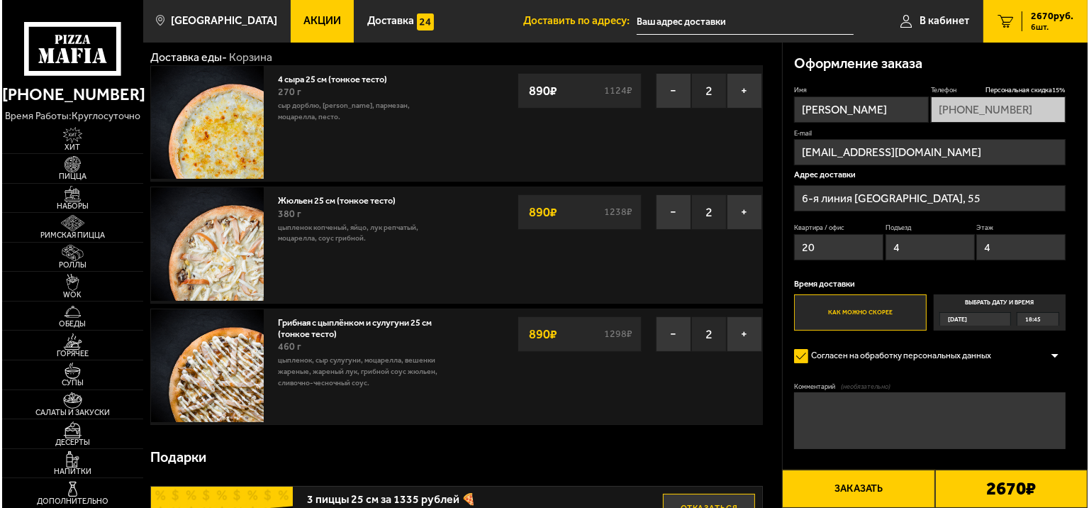
scroll to position [284, 0]
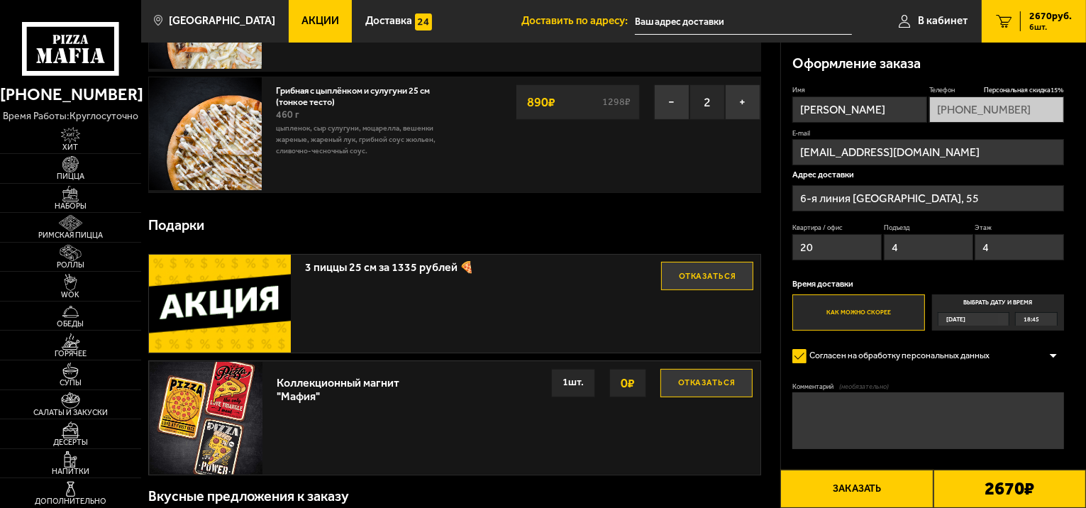
click at [885, 496] on button "Заказать" at bounding box center [856, 488] width 152 height 38
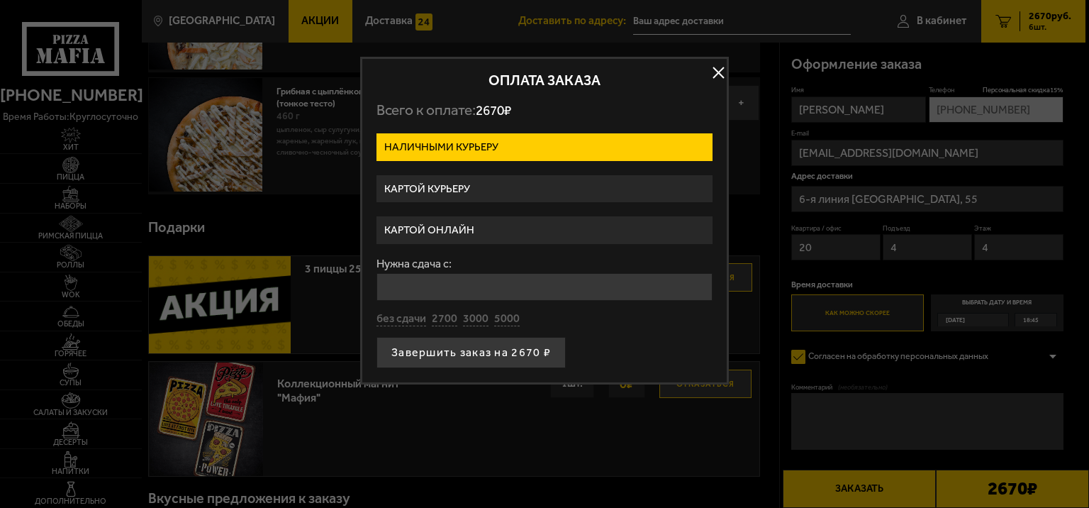
click at [532, 189] on label "Картой курьеру" at bounding box center [544, 189] width 336 height 28
click at [0, 0] on input "Картой курьеру" at bounding box center [0, 0] width 0 height 0
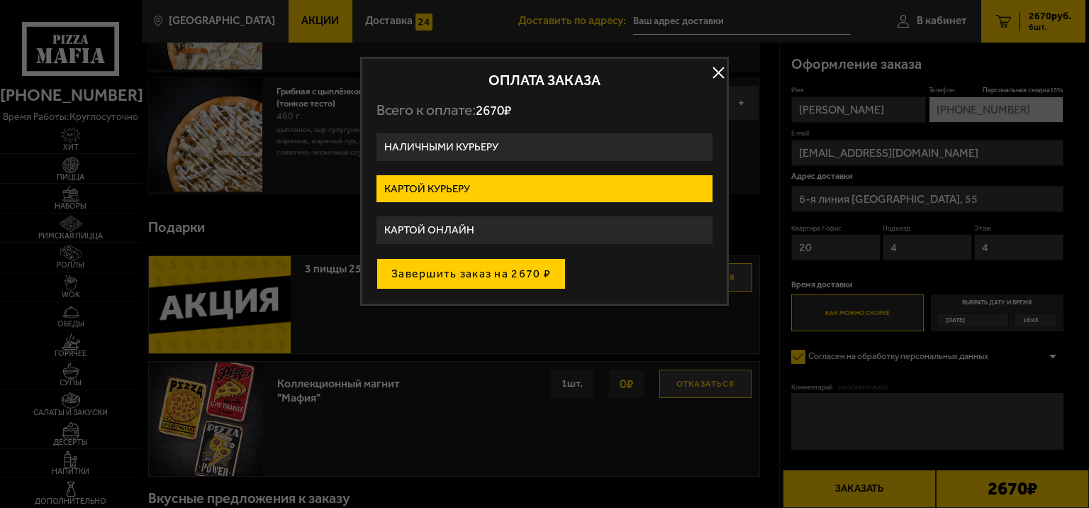
click at [501, 267] on button "Завершить заказ на 2670 ₽" at bounding box center [470, 273] width 189 height 31
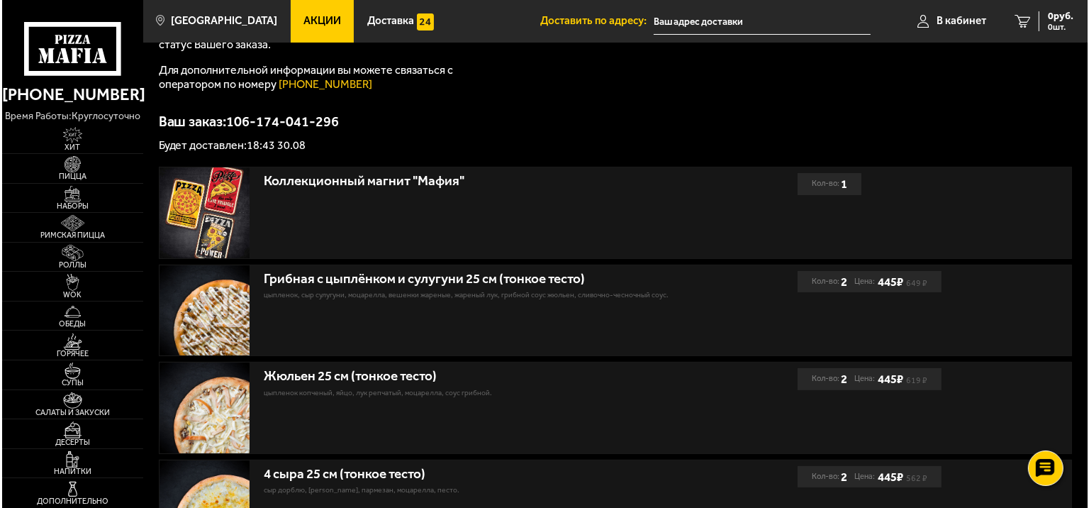
scroll to position [96, 0]
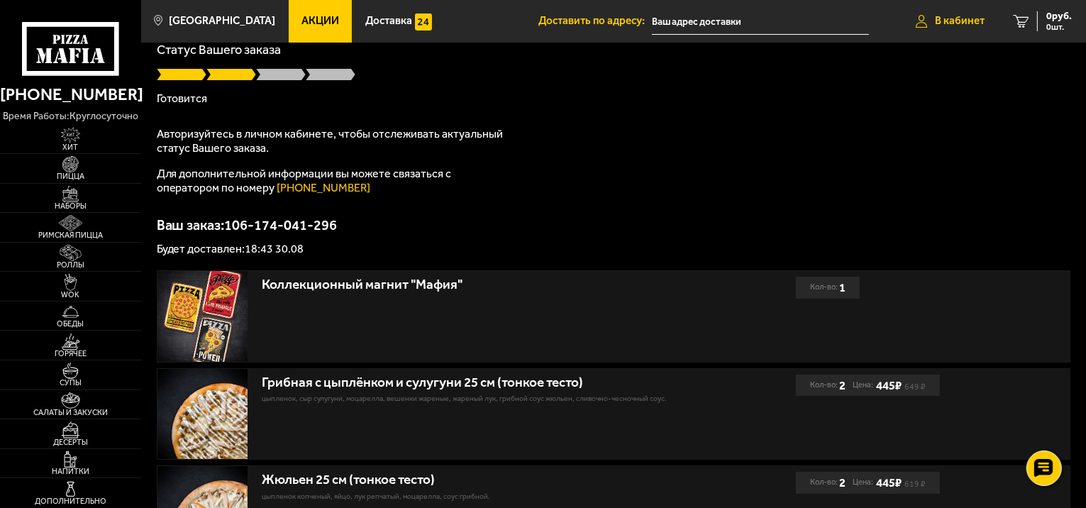
click at [969, 26] on span "В кабинет" at bounding box center [959, 21] width 50 height 11
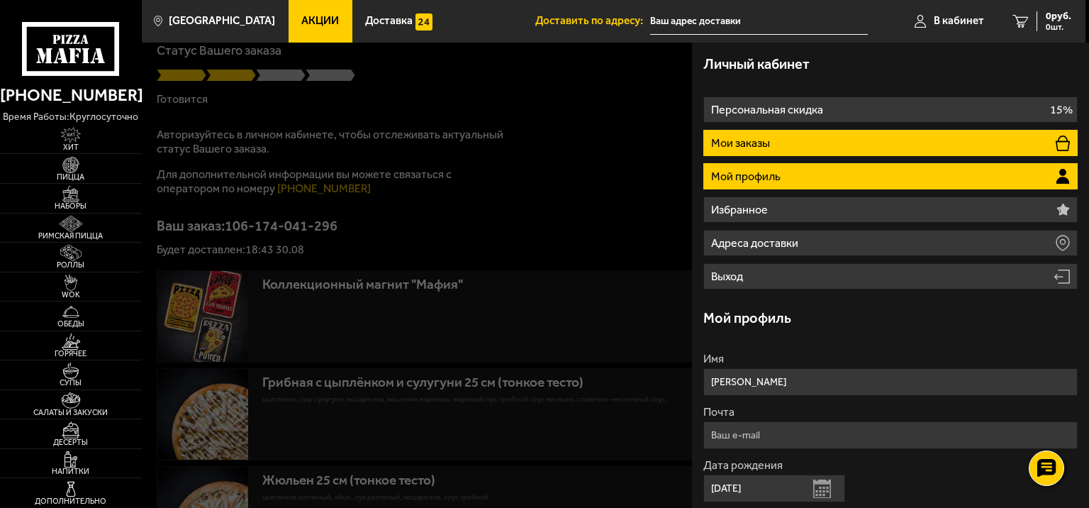
click at [764, 145] on p "Мои заказы" at bounding box center [742, 143] width 62 height 11
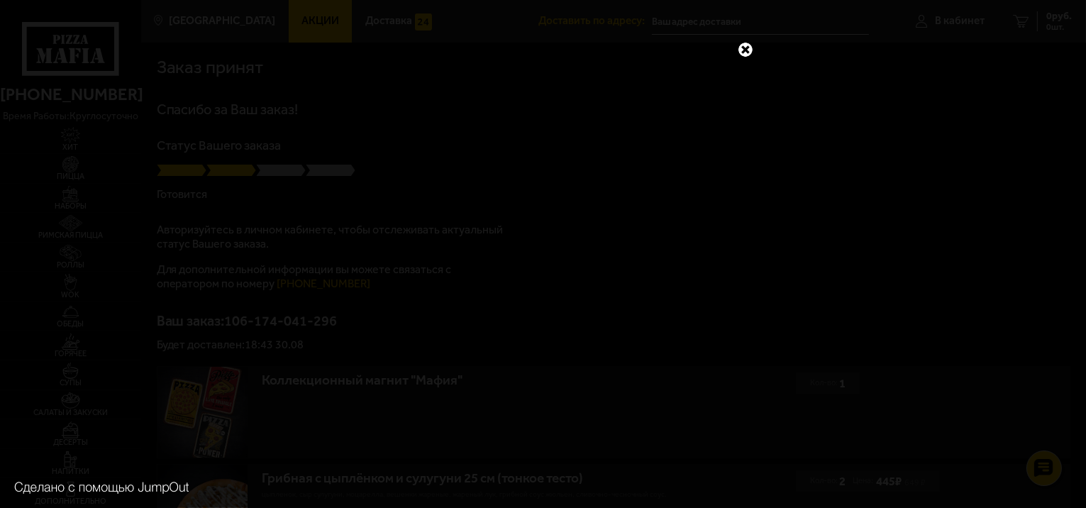
click at [740, 50] on link at bounding box center [745, 49] width 18 height 18
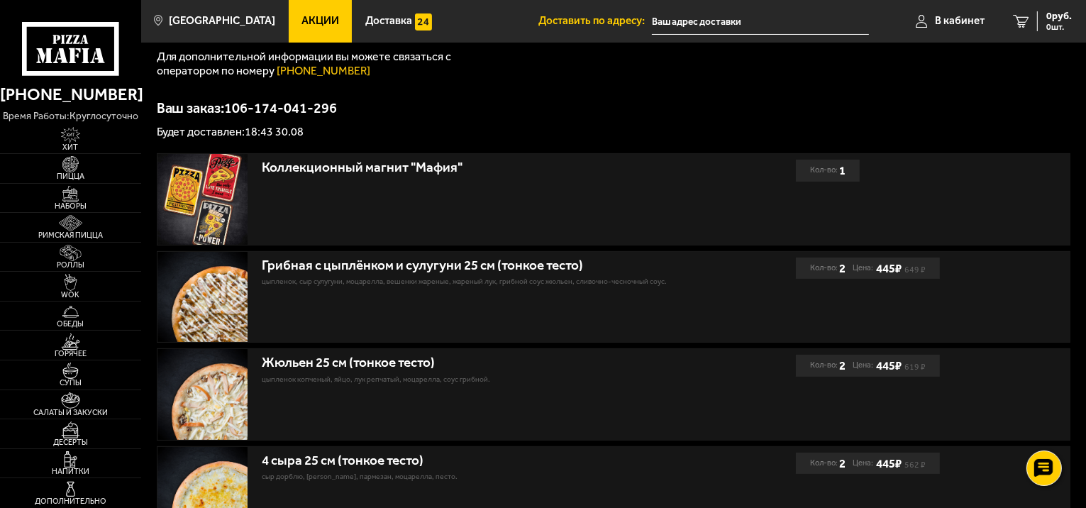
scroll to position [379, 0]
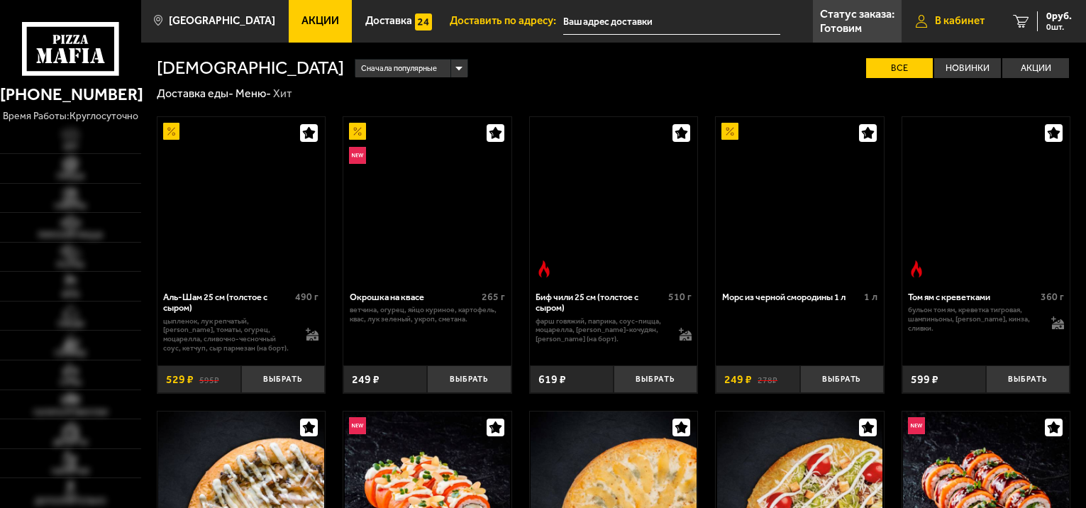
scroll to position [567, 0]
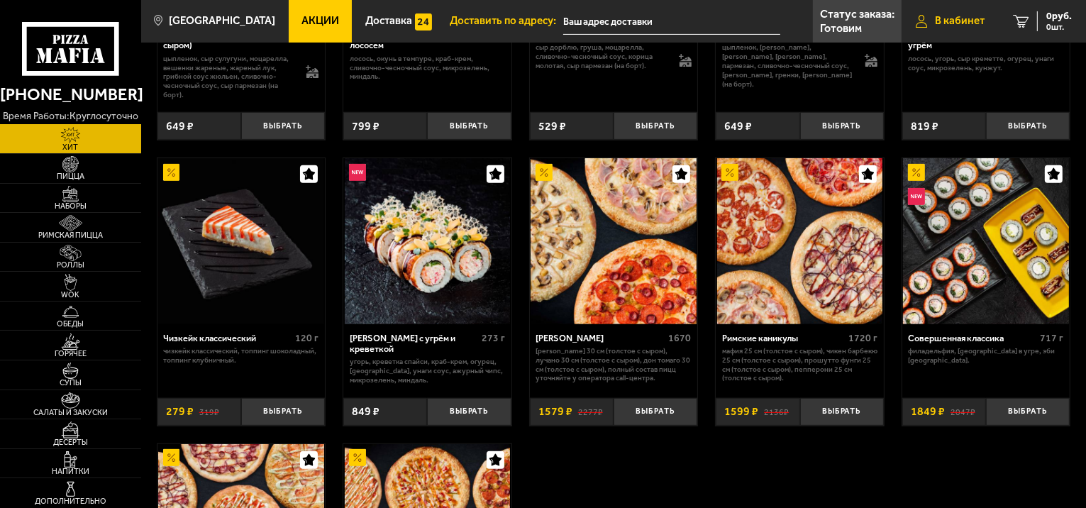
click at [937, 18] on span "В кабинет" at bounding box center [959, 21] width 50 height 11
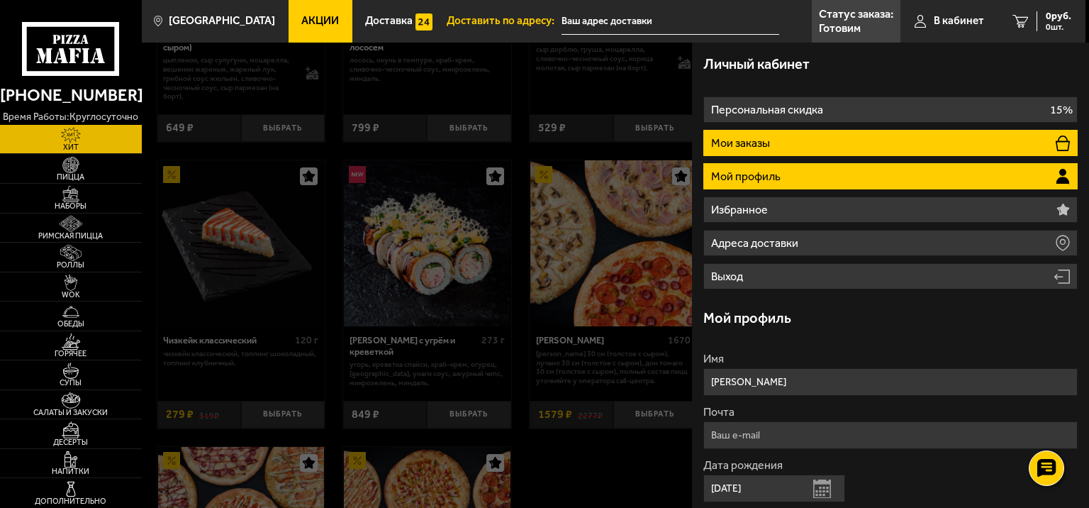
click at [761, 142] on p "Мои заказы" at bounding box center [742, 143] width 62 height 11
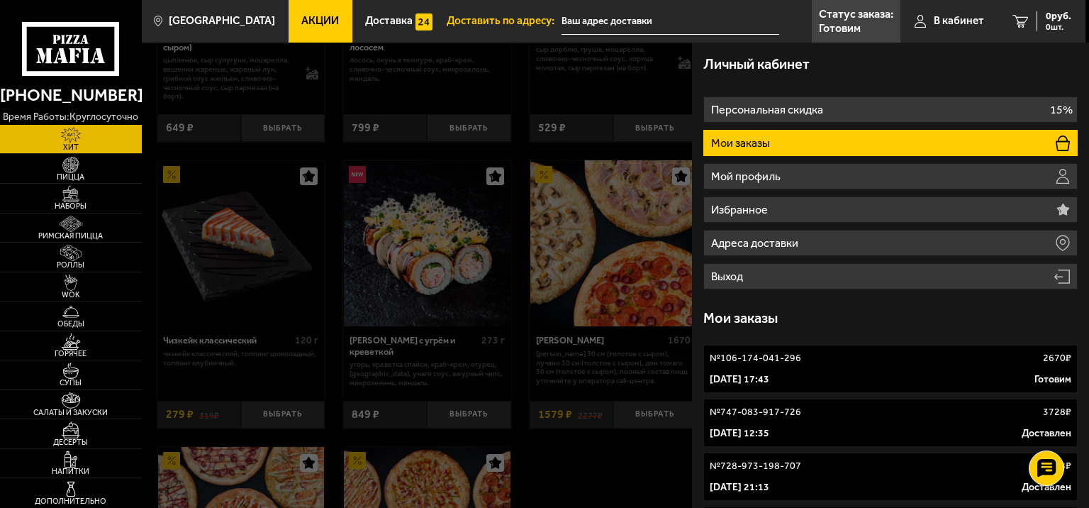
click at [848, 388] on link "№ 106-174-041-296 2670 ₽ 30 августа 2025 г. 17:43 Готовим" at bounding box center [890, 369] width 374 height 48
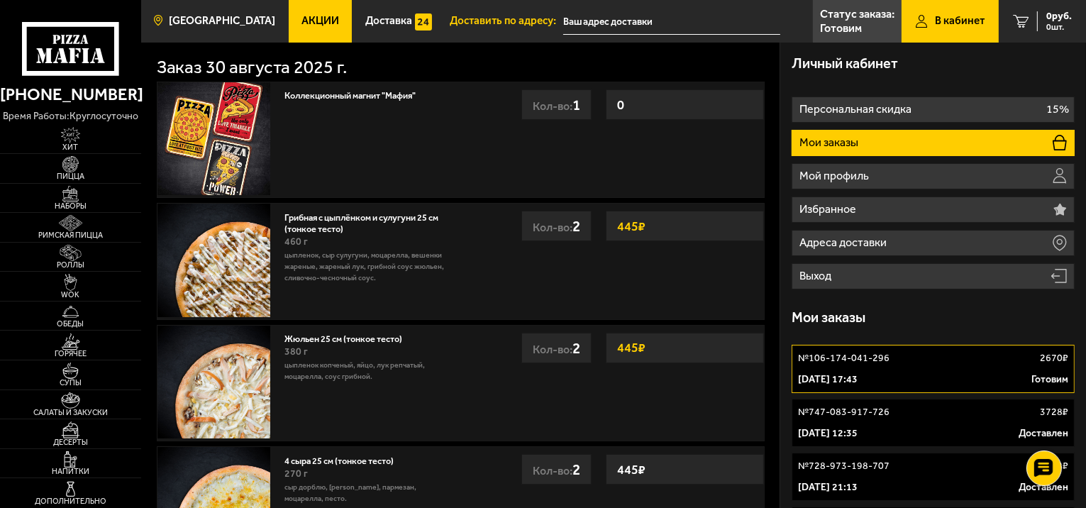
click at [200, 18] on span "[GEOGRAPHIC_DATA]" at bounding box center [222, 21] width 106 height 11
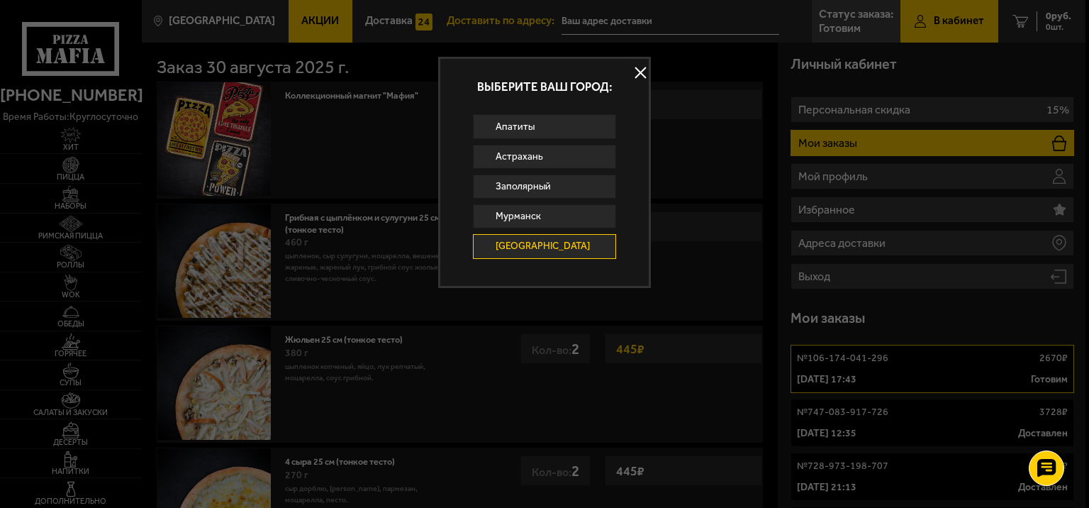
click at [639, 69] on button at bounding box center [640, 72] width 21 height 21
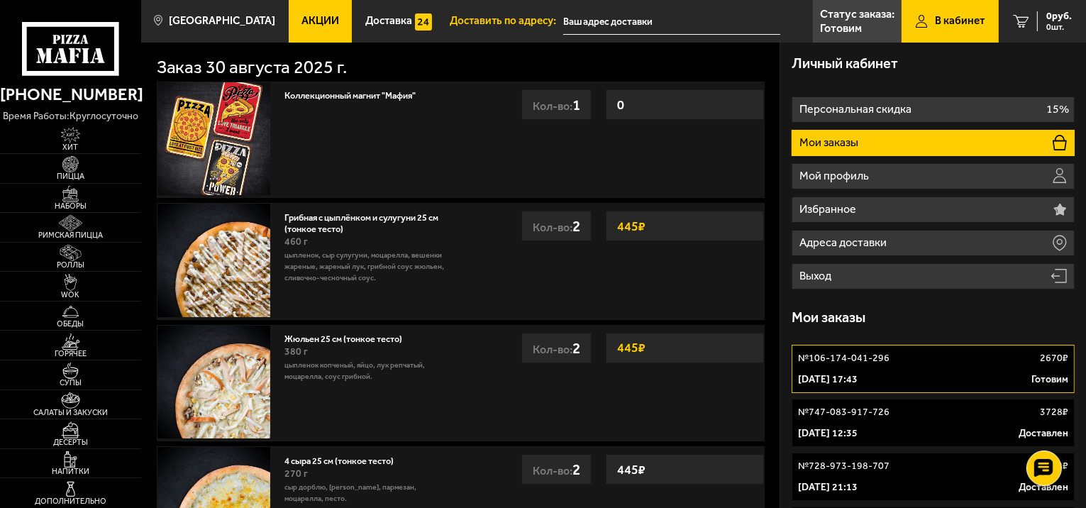
click at [847, 17] on p "Статус заказа:" at bounding box center [857, 14] width 74 height 11
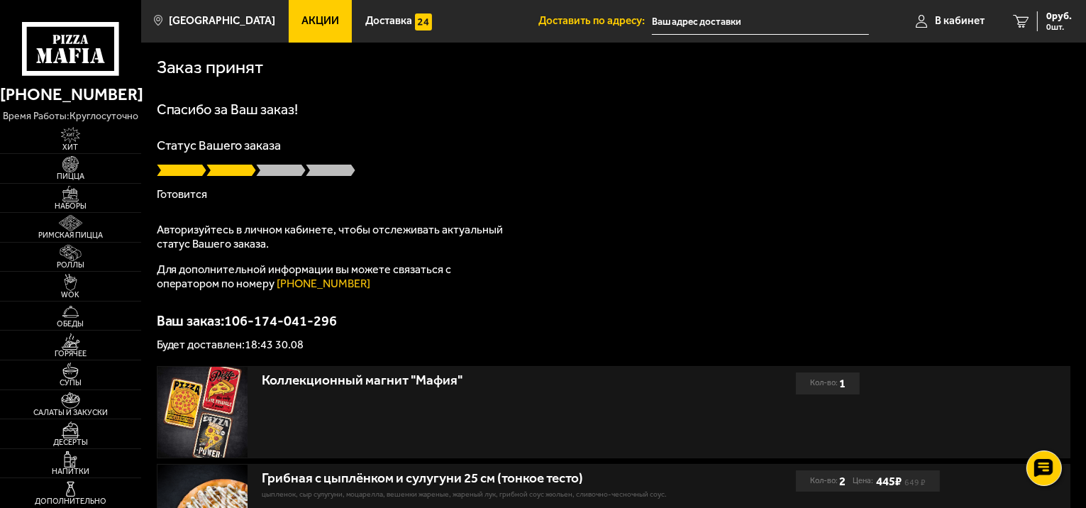
drag, startPoint x: 618, startPoint y: 194, endPoint x: 581, endPoint y: 299, distance: 111.0
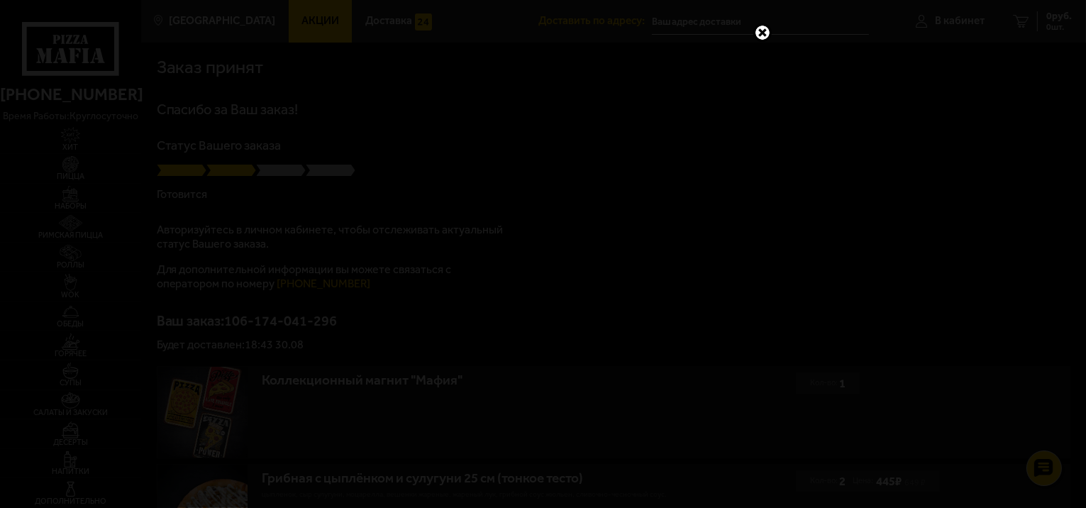
click at [759, 33] on link at bounding box center [762, 32] width 18 height 18
